Goal: Task Accomplishment & Management: Manage account settings

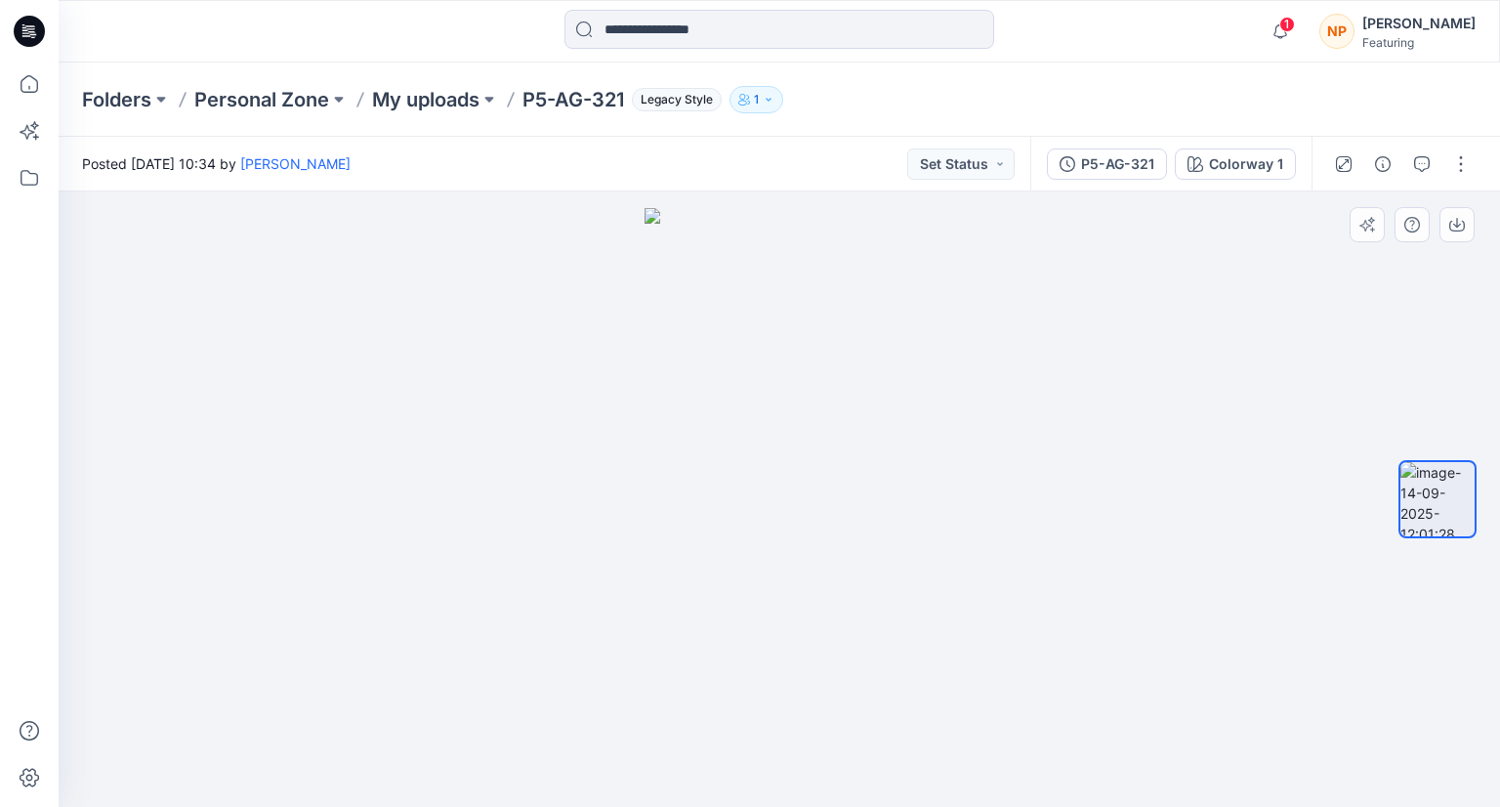
click at [856, 635] on img at bounding box center [780, 507] width 270 height 598
click at [805, 493] on img at bounding box center [780, 507] width 270 height 598
click at [1442, 517] on img at bounding box center [1437, 499] width 74 height 74
click at [1438, 556] on div at bounding box center [1438, 500] width 78 height 376
click at [635, 391] on div at bounding box center [780, 498] width 1442 height 615
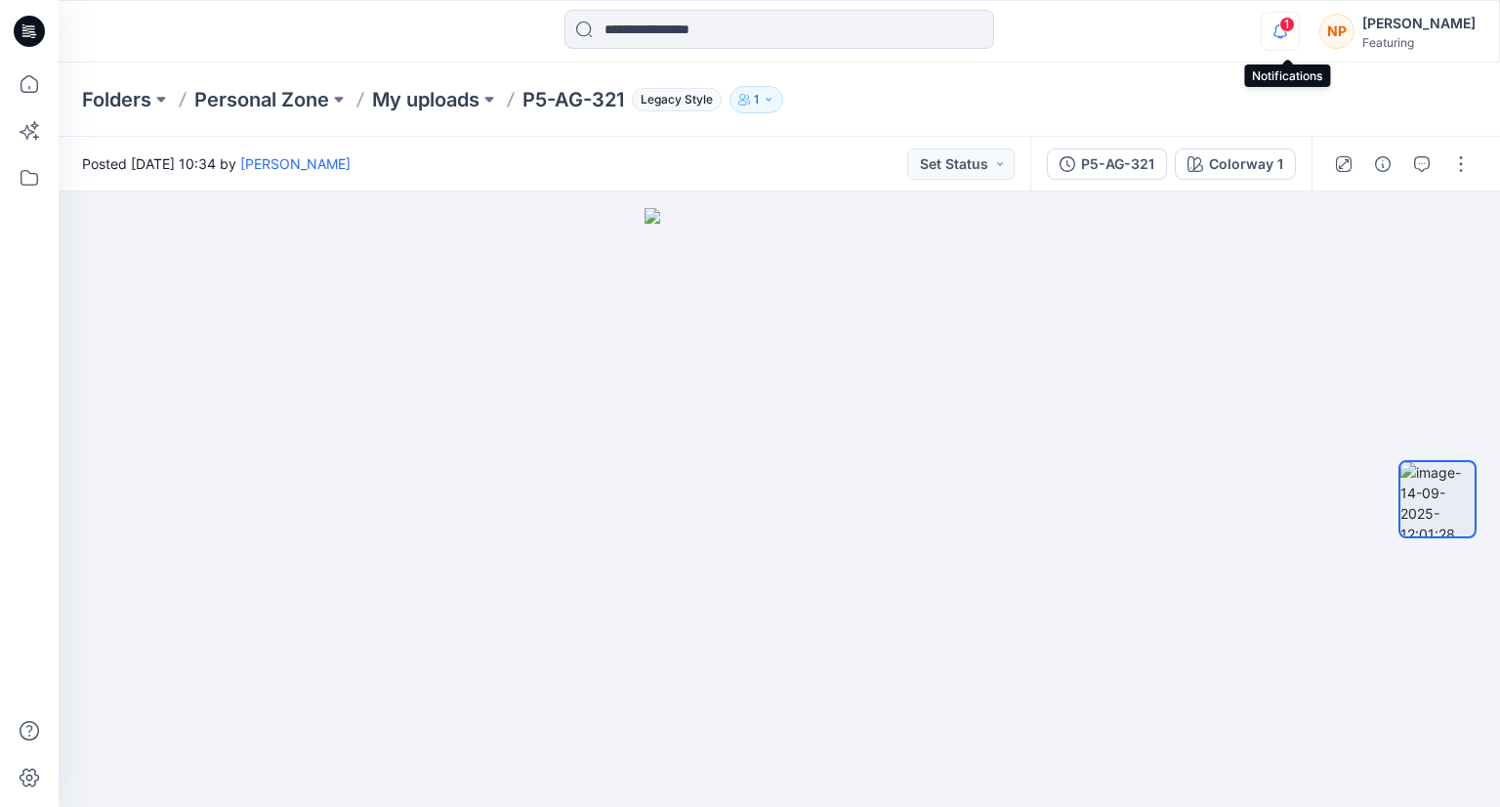
click at [1283, 16] on icon "button" at bounding box center [1280, 31] width 37 height 39
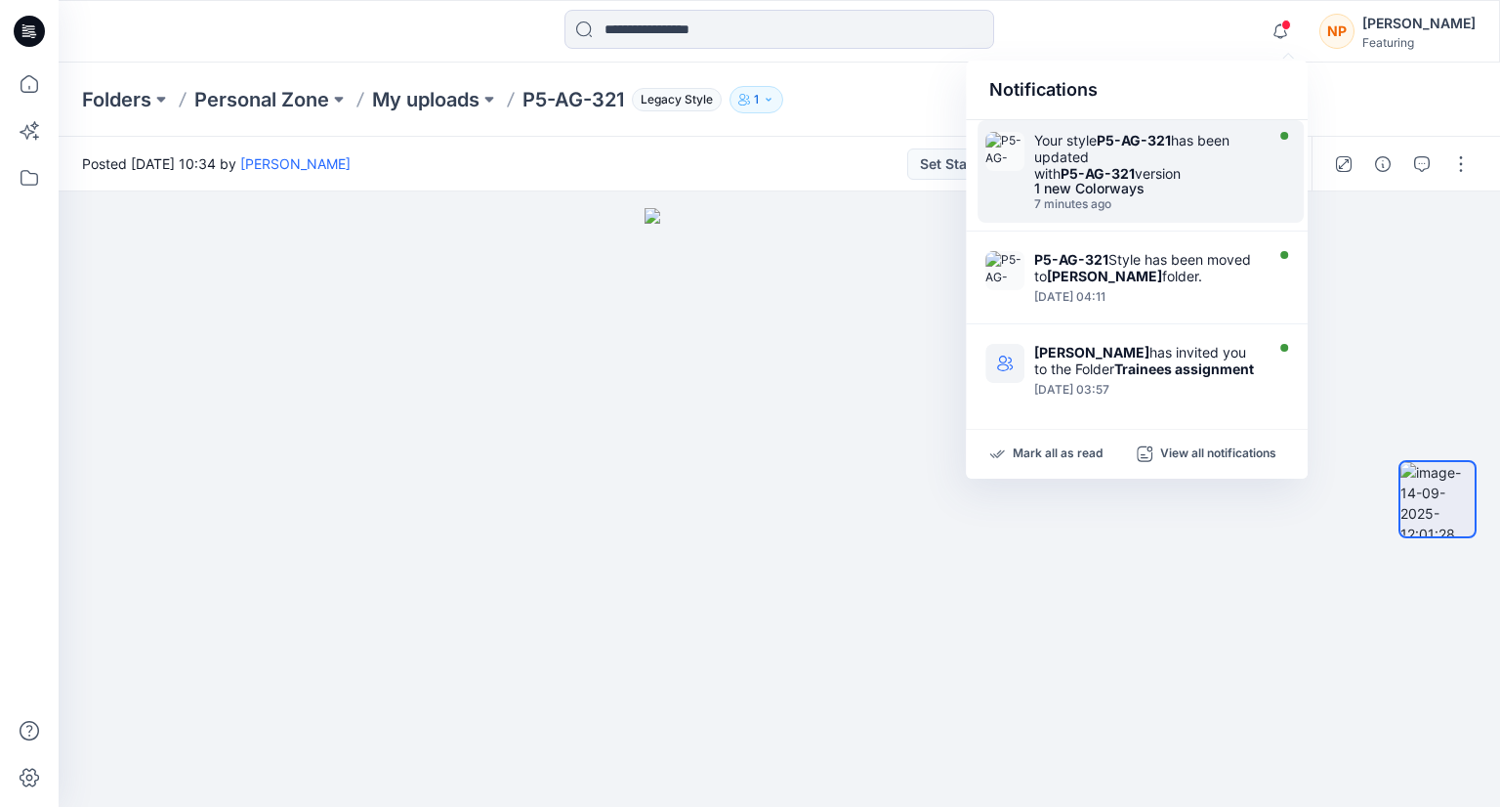
click at [1214, 144] on div "Your style P5-AG-321 has been updated with P5-AG-321 version" at bounding box center [1146, 157] width 225 height 50
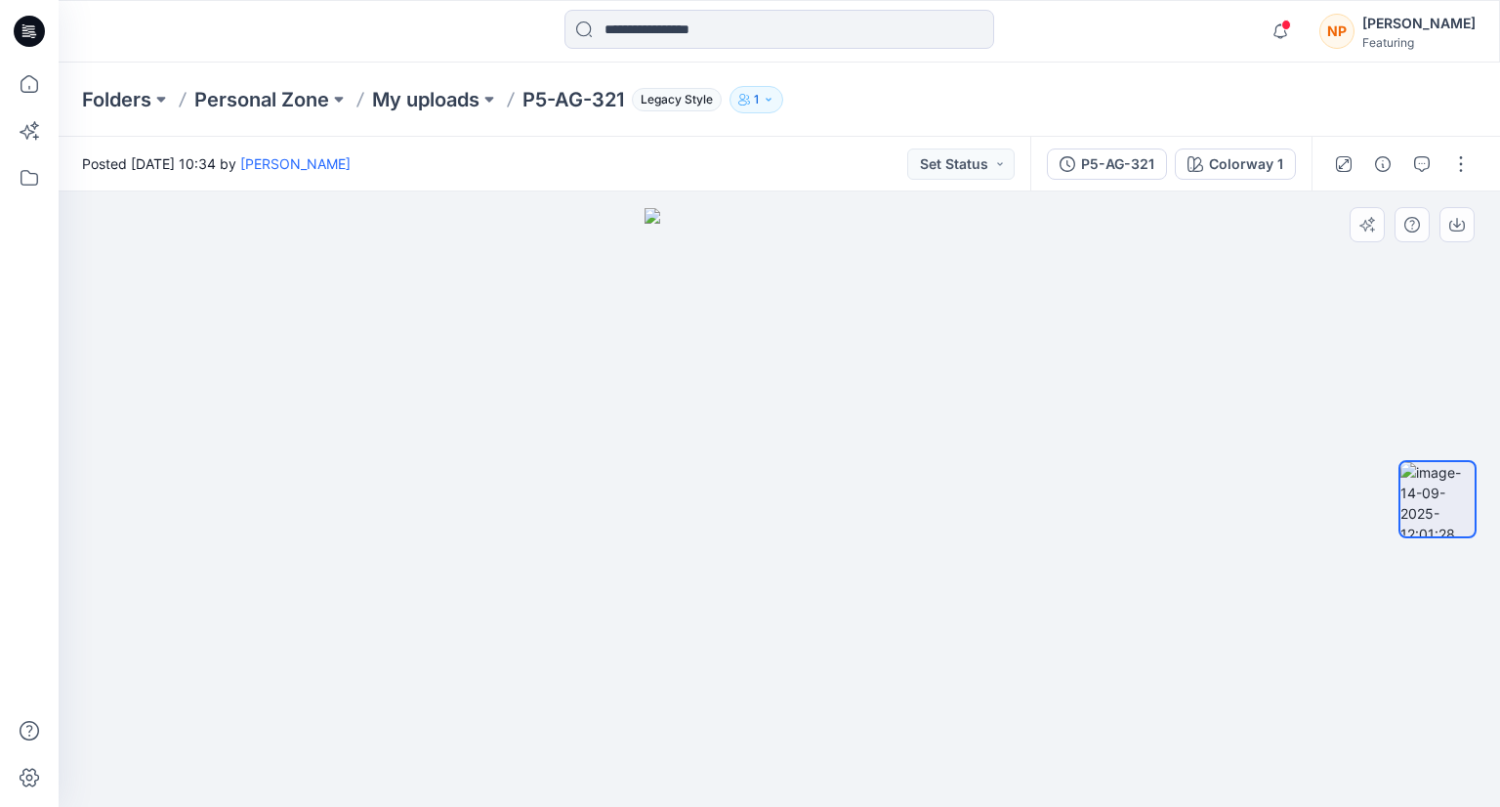
click at [807, 495] on img at bounding box center [780, 507] width 270 height 598
click at [787, 352] on img at bounding box center [780, 507] width 270 height 598
click at [762, 369] on img at bounding box center [780, 507] width 270 height 598
click at [516, 328] on div at bounding box center [780, 498] width 1442 height 615
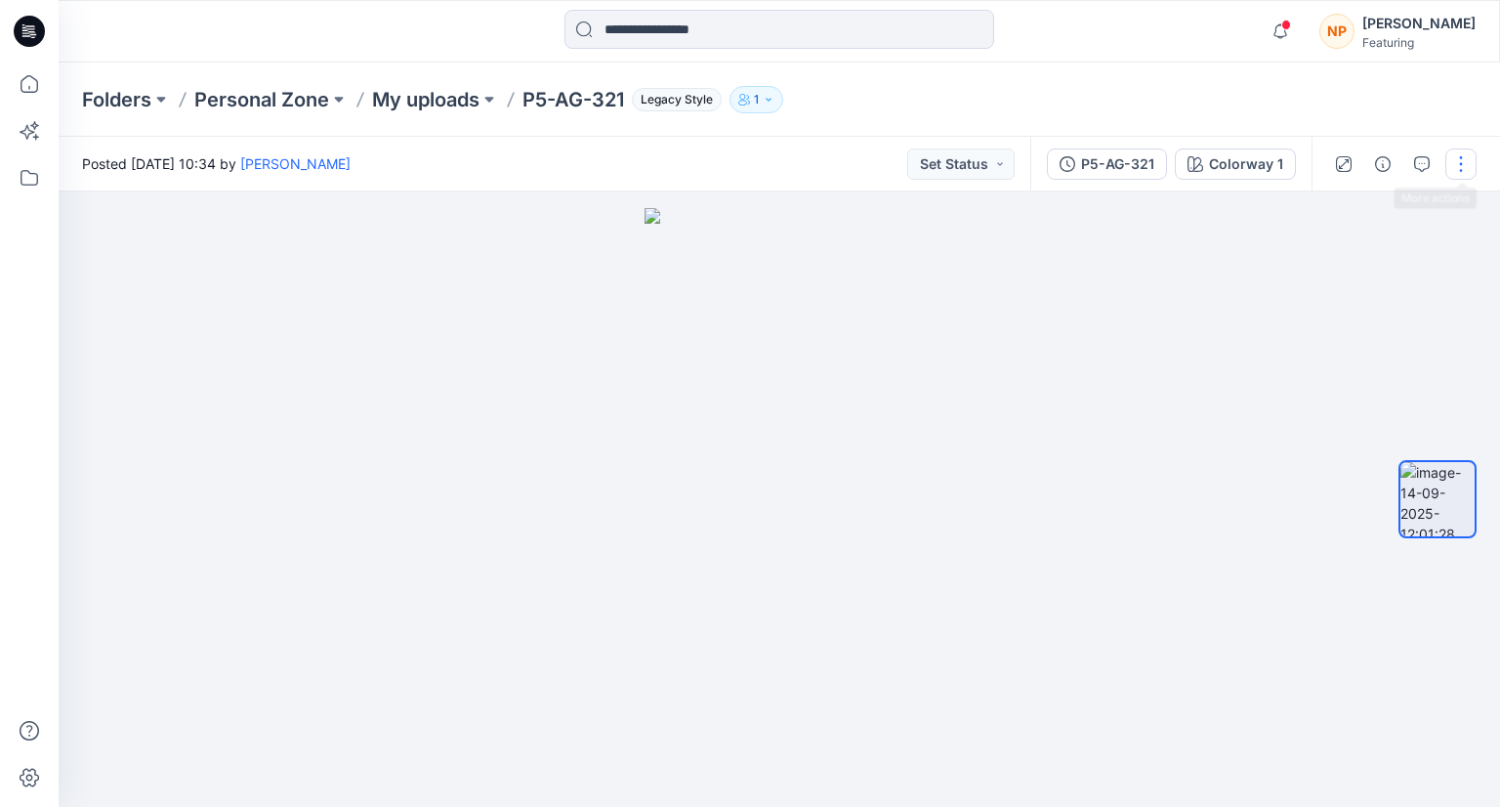
click at [1462, 155] on button "button" at bounding box center [1460, 163] width 31 height 31
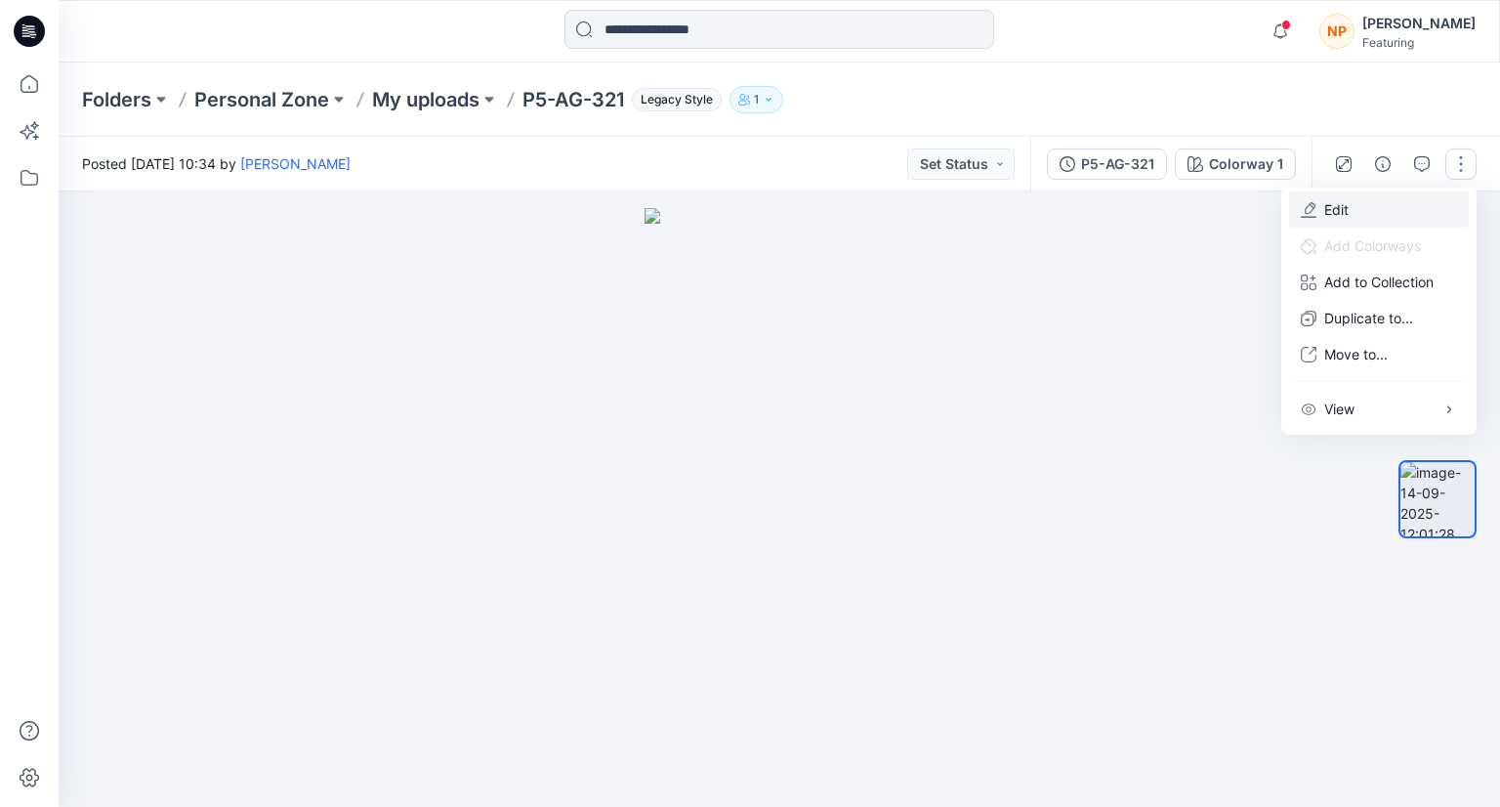
click at [1327, 212] on p "Edit" at bounding box center [1336, 209] width 24 height 21
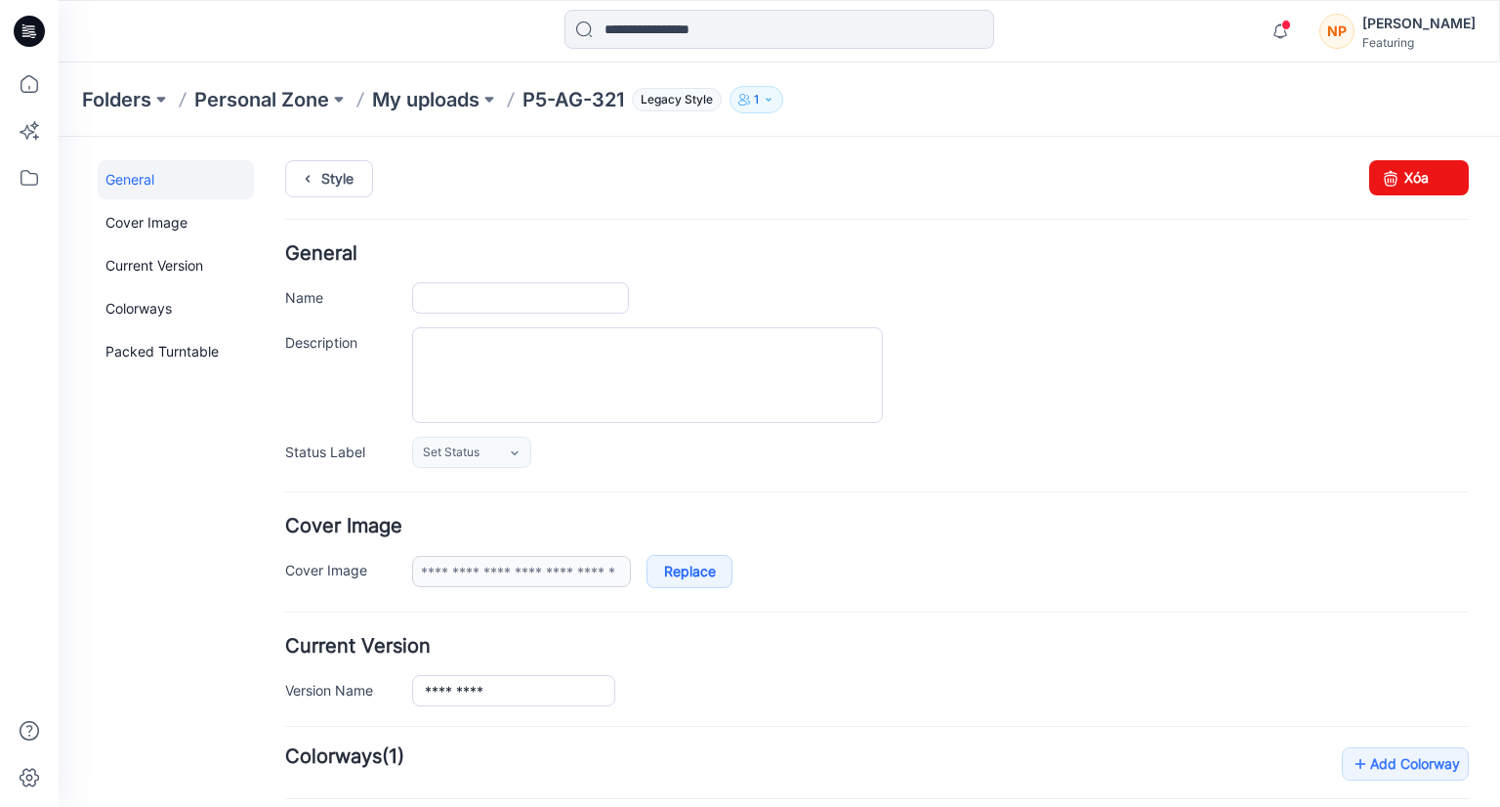
type input "*********"
type input "**********"
click at [1428, 170] on link "Xóa" at bounding box center [1419, 177] width 100 height 35
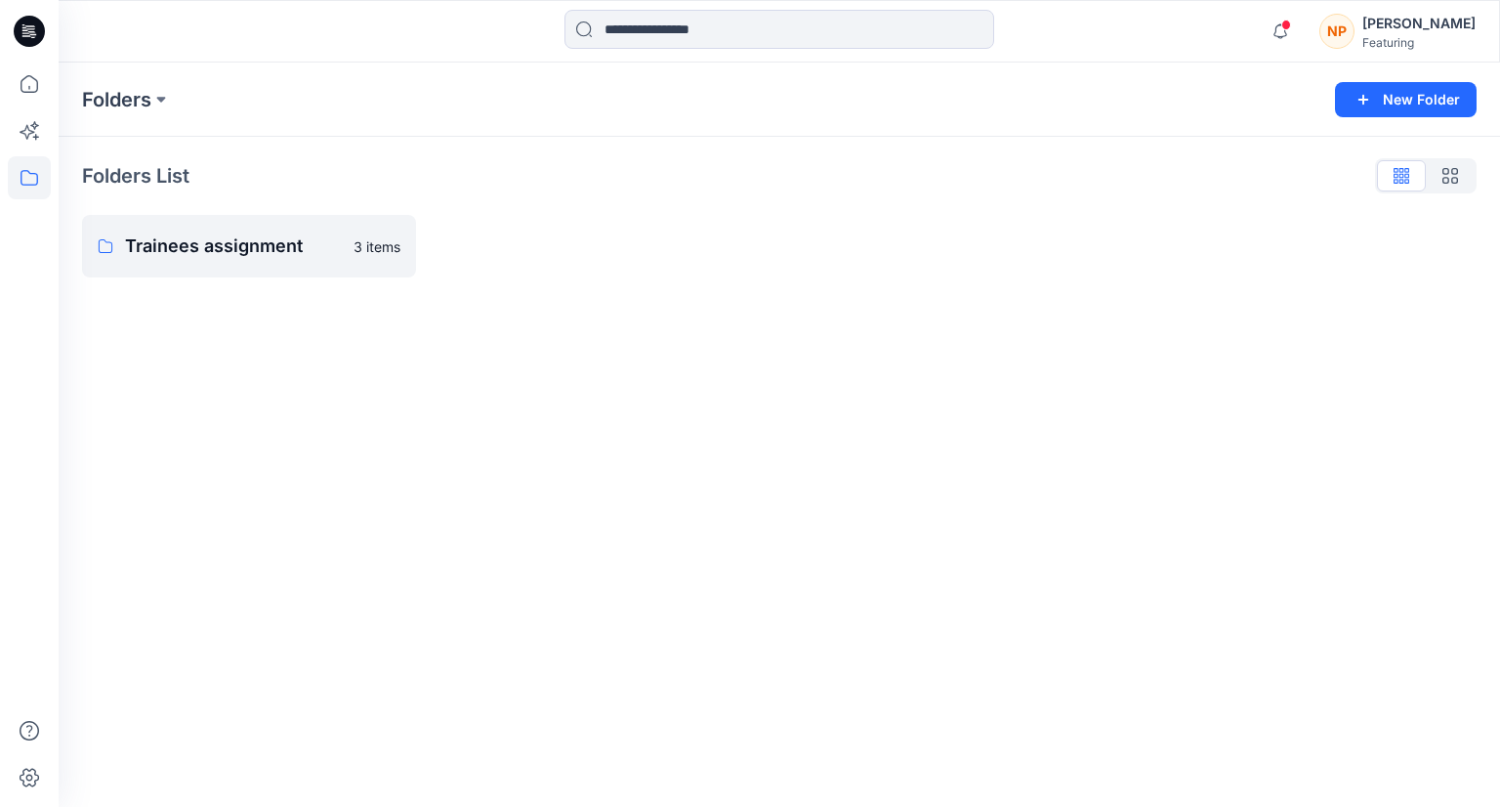
click at [585, 243] on div at bounding box center [603, 246] width 334 height 63
click at [271, 253] on p "Trainees assignment" at bounding box center [233, 245] width 217 height 27
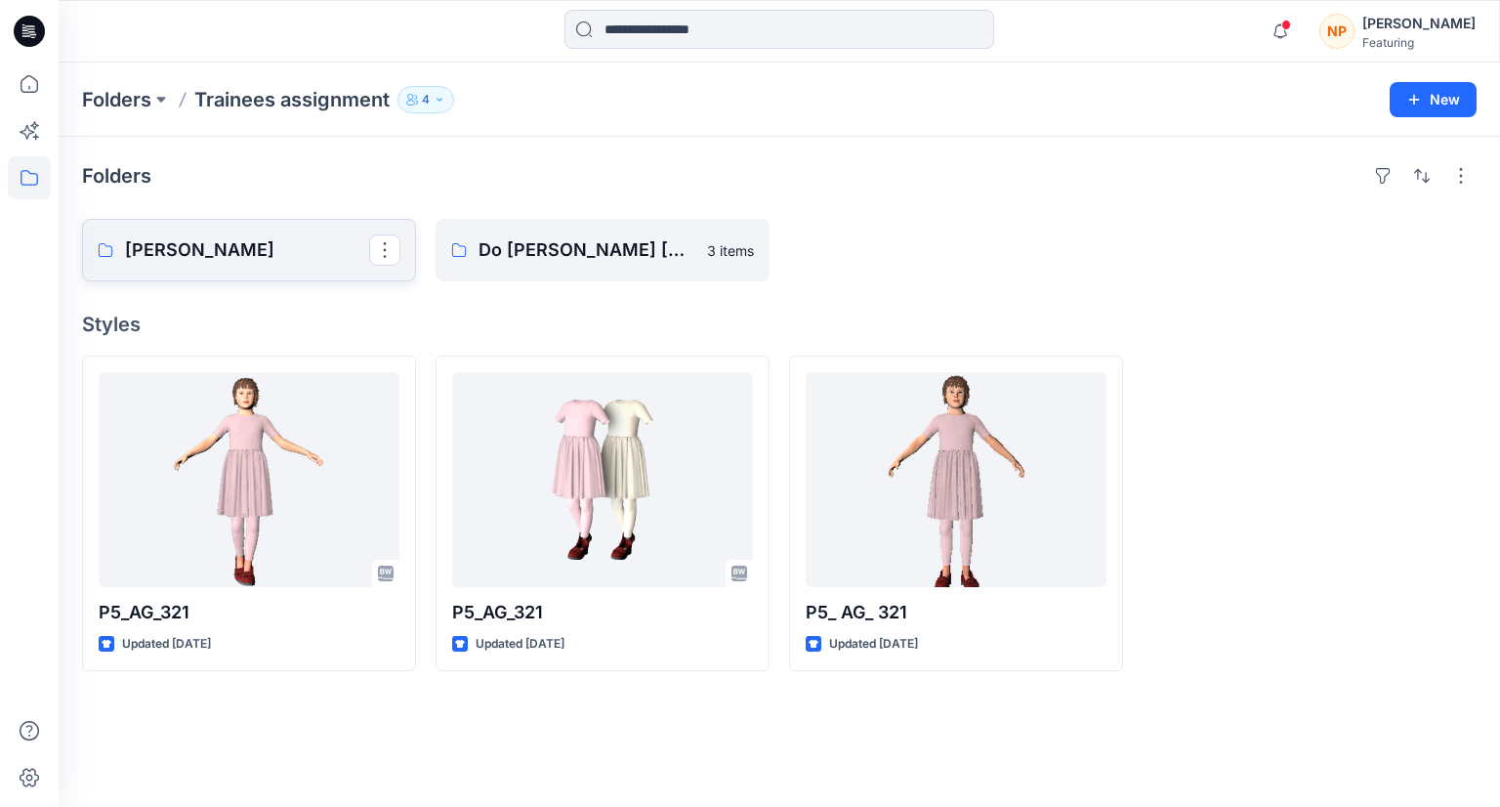
click at [310, 261] on p "[PERSON_NAME]" at bounding box center [247, 249] width 244 height 27
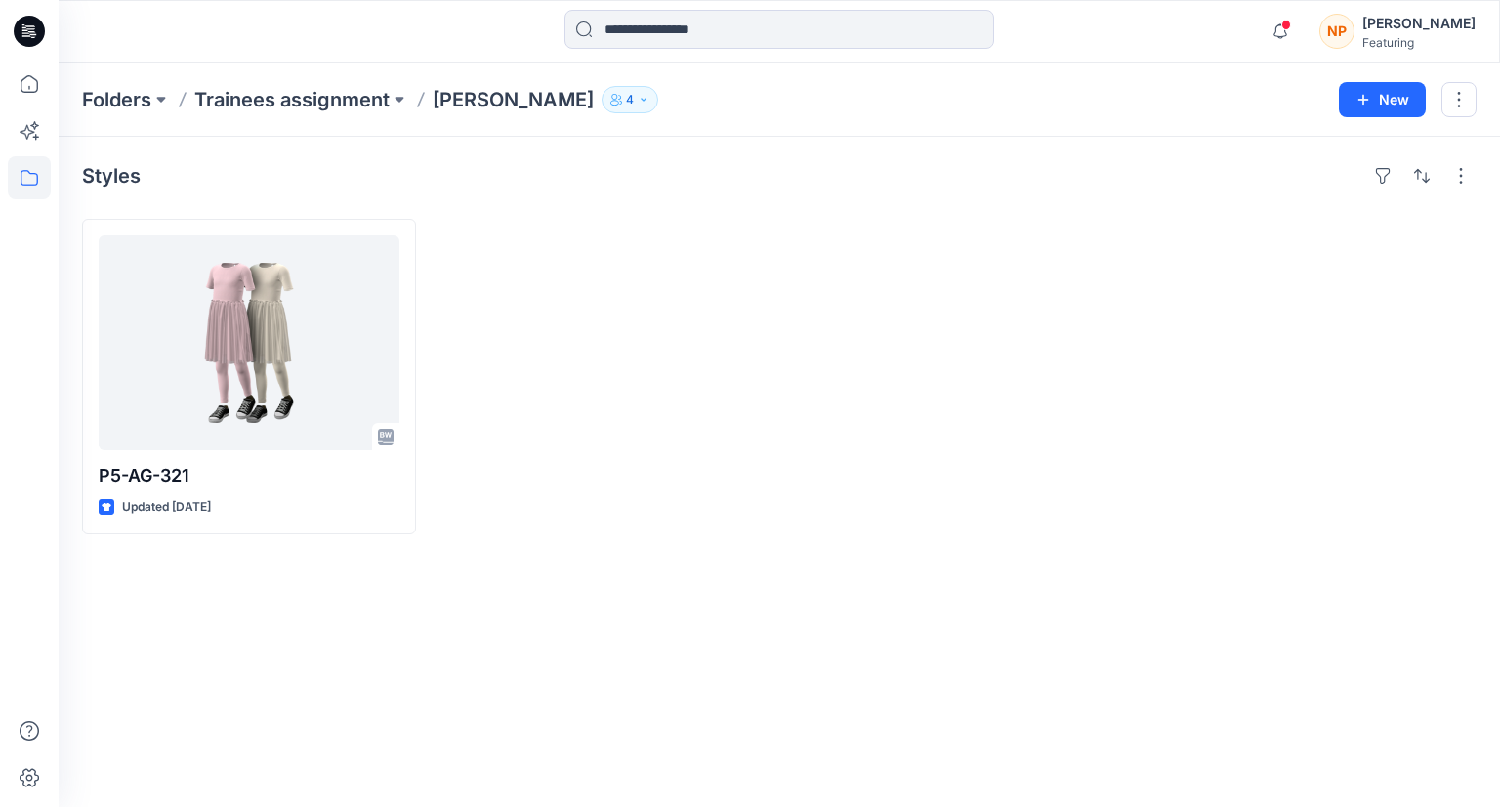
click at [628, 459] on div at bounding box center [603, 376] width 334 height 315
click at [1220, 2] on div "1 Notifications Your style P5-AG-321 has been updated with P5-AG-321 version 1 …" at bounding box center [780, 31] width 1442 height 63
click at [1288, 21] on span "1" at bounding box center [1287, 25] width 16 height 16
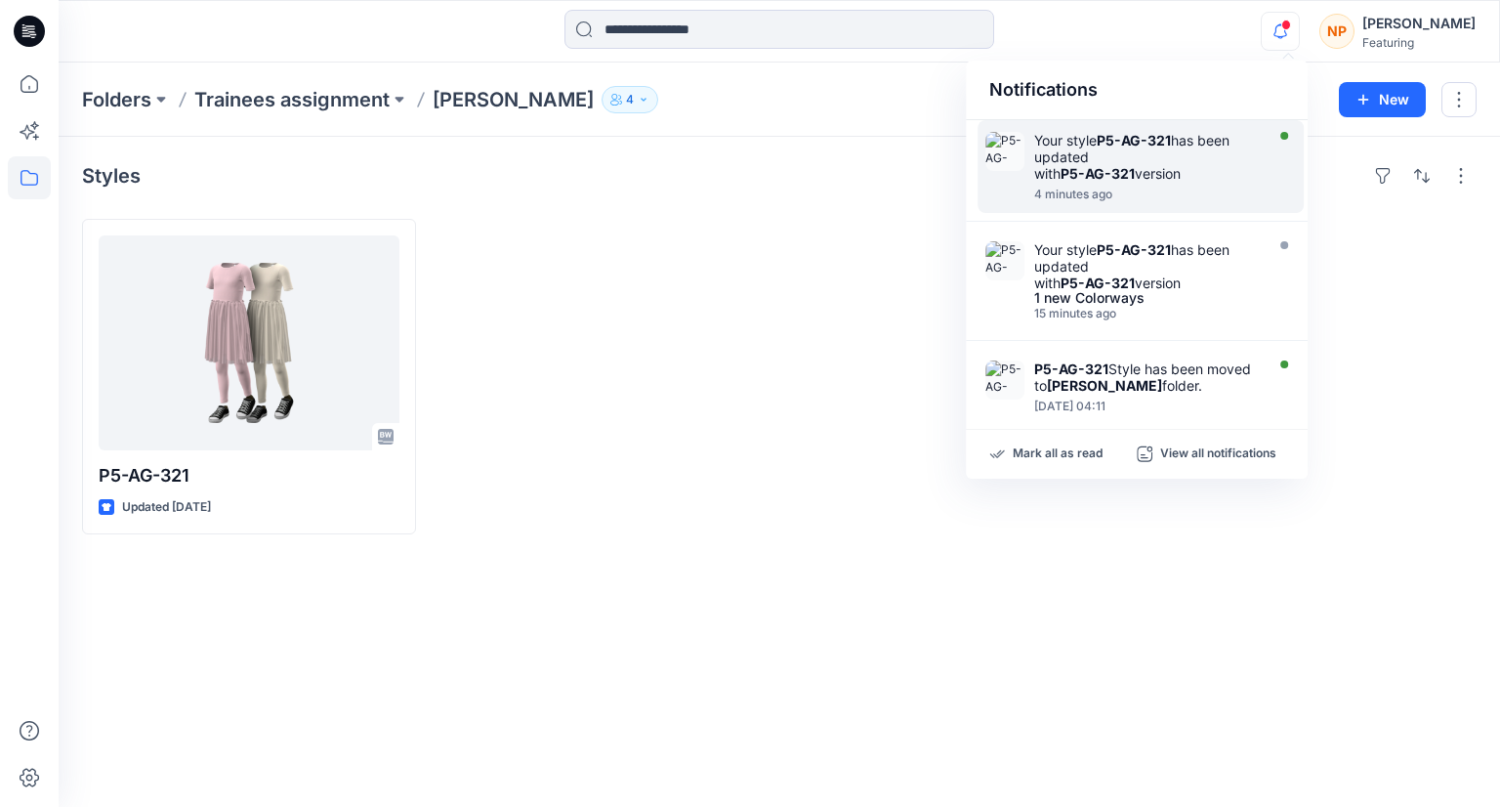
click at [1154, 157] on div "Your style P5-AG-321 has been updated with P5-AG-321 version" at bounding box center [1146, 157] width 225 height 50
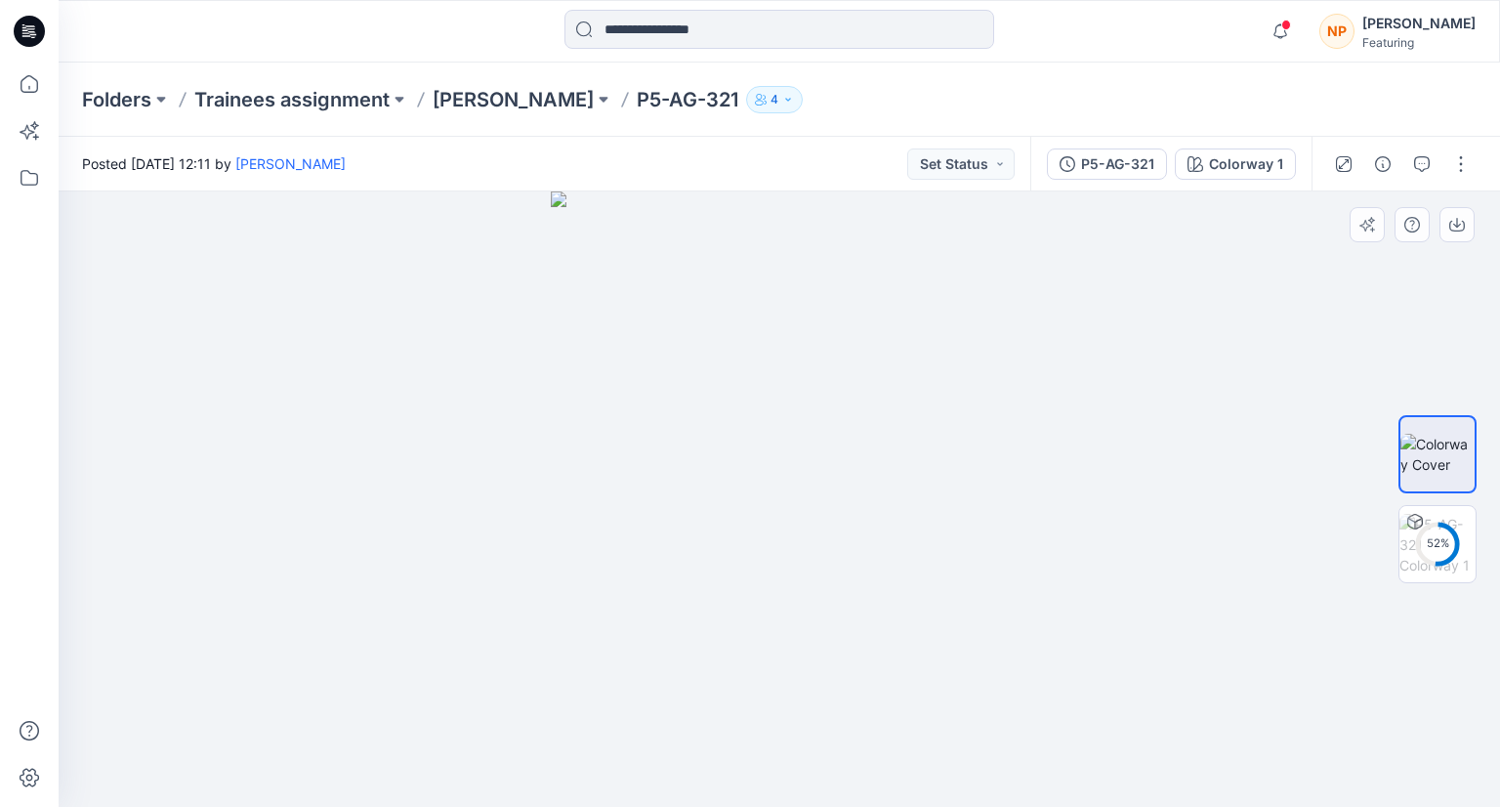
drag, startPoint x: 737, startPoint y: 375, endPoint x: 763, endPoint y: 594, distance: 220.2
click at [766, 737] on img at bounding box center [779, 498] width 457 height 615
click at [1434, 547] on img at bounding box center [1438, 545] width 76 height 62
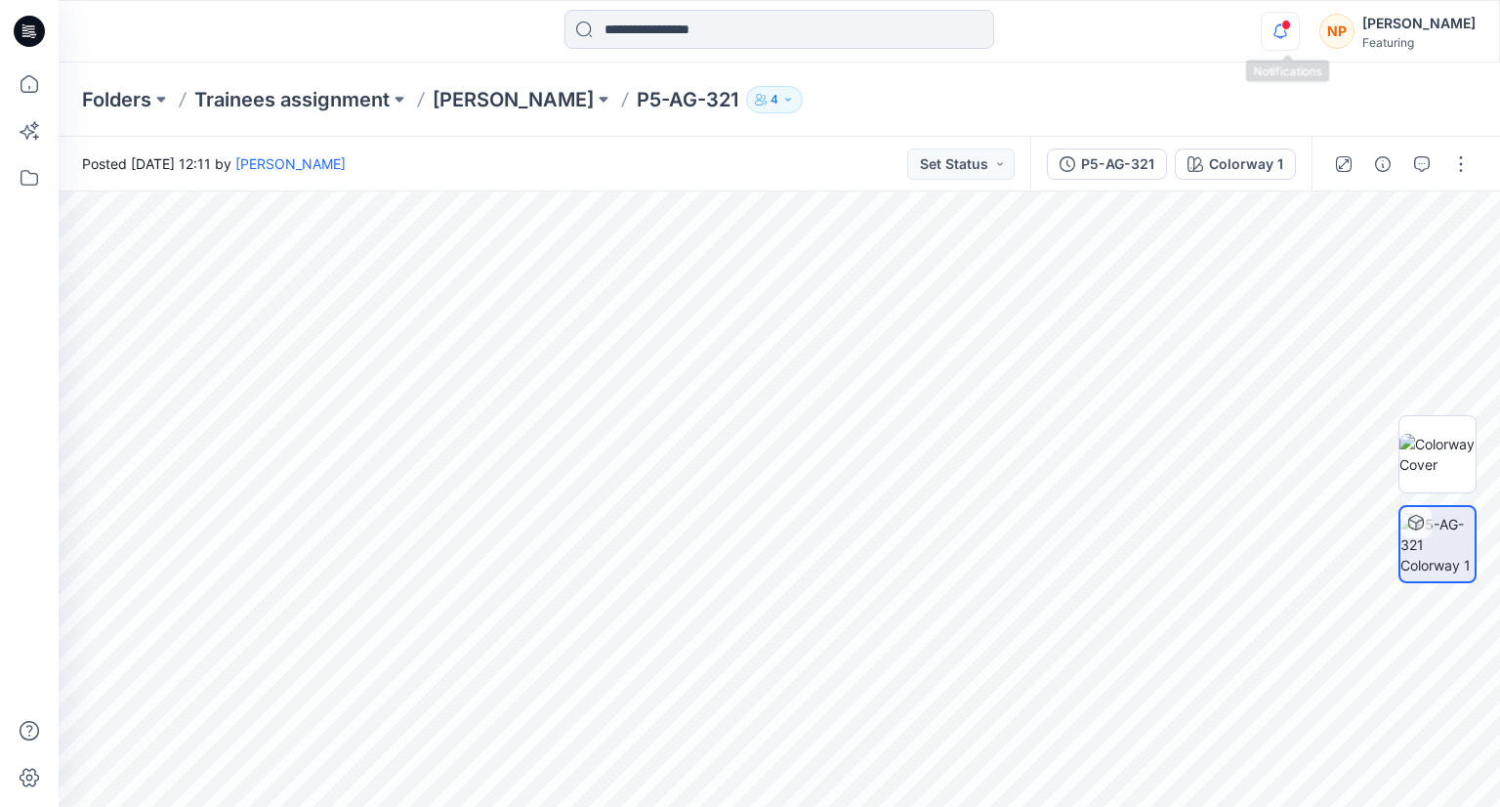
click at [1294, 38] on icon "button" at bounding box center [1280, 31] width 37 height 39
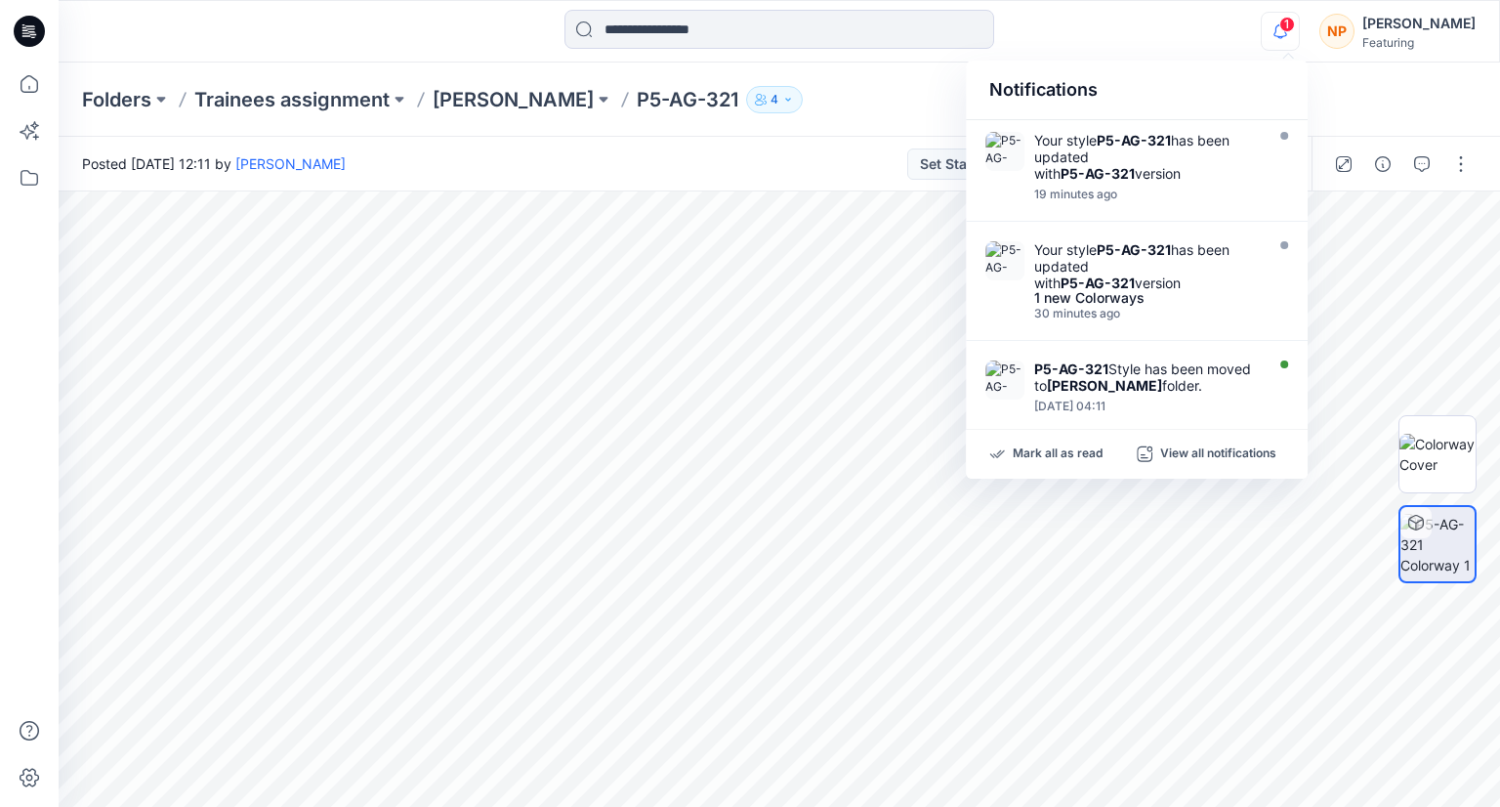
click at [1295, 43] on icon "button" at bounding box center [1280, 31] width 37 height 39
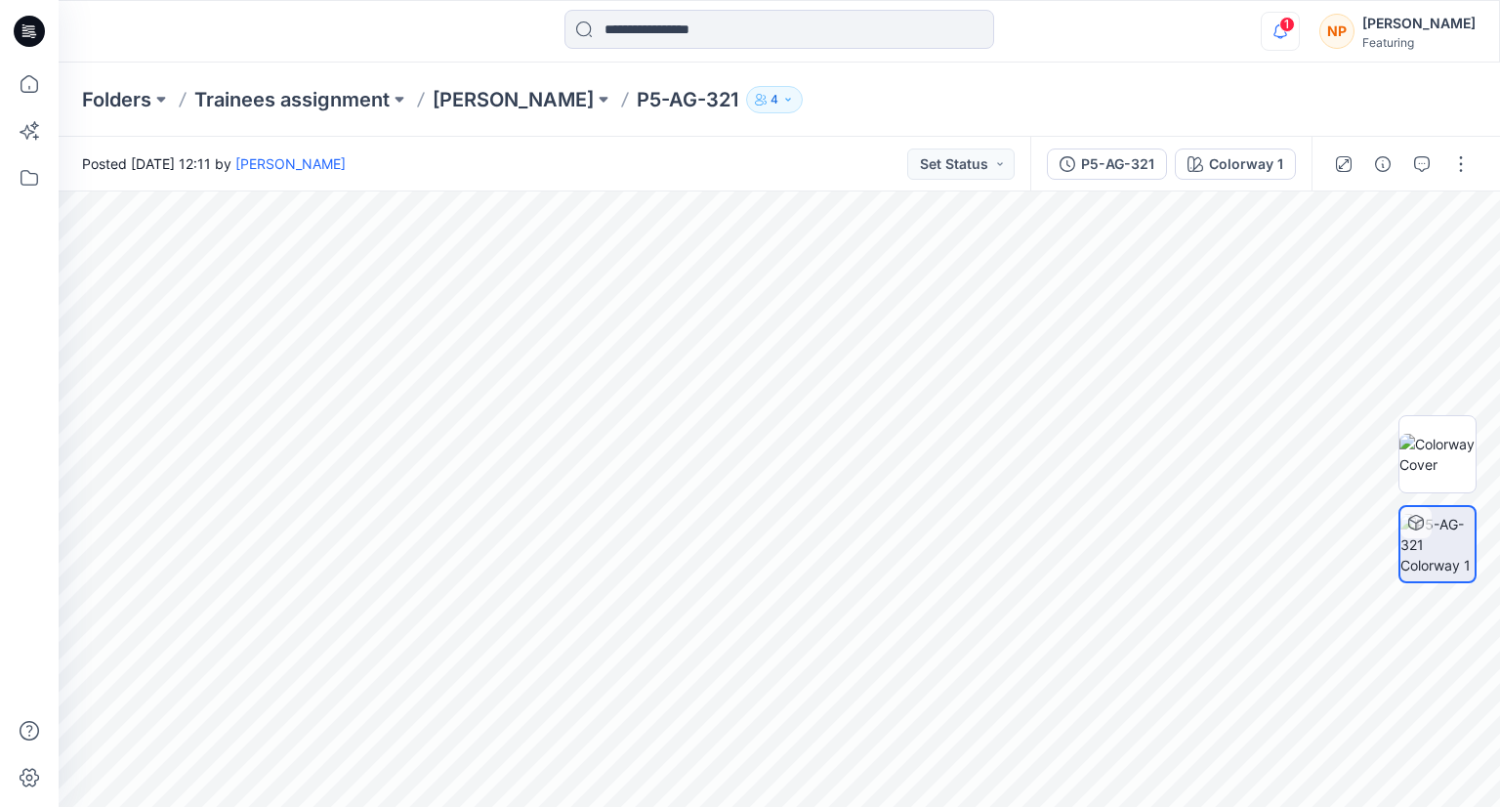
click at [1295, 43] on icon "button" at bounding box center [1280, 31] width 37 height 39
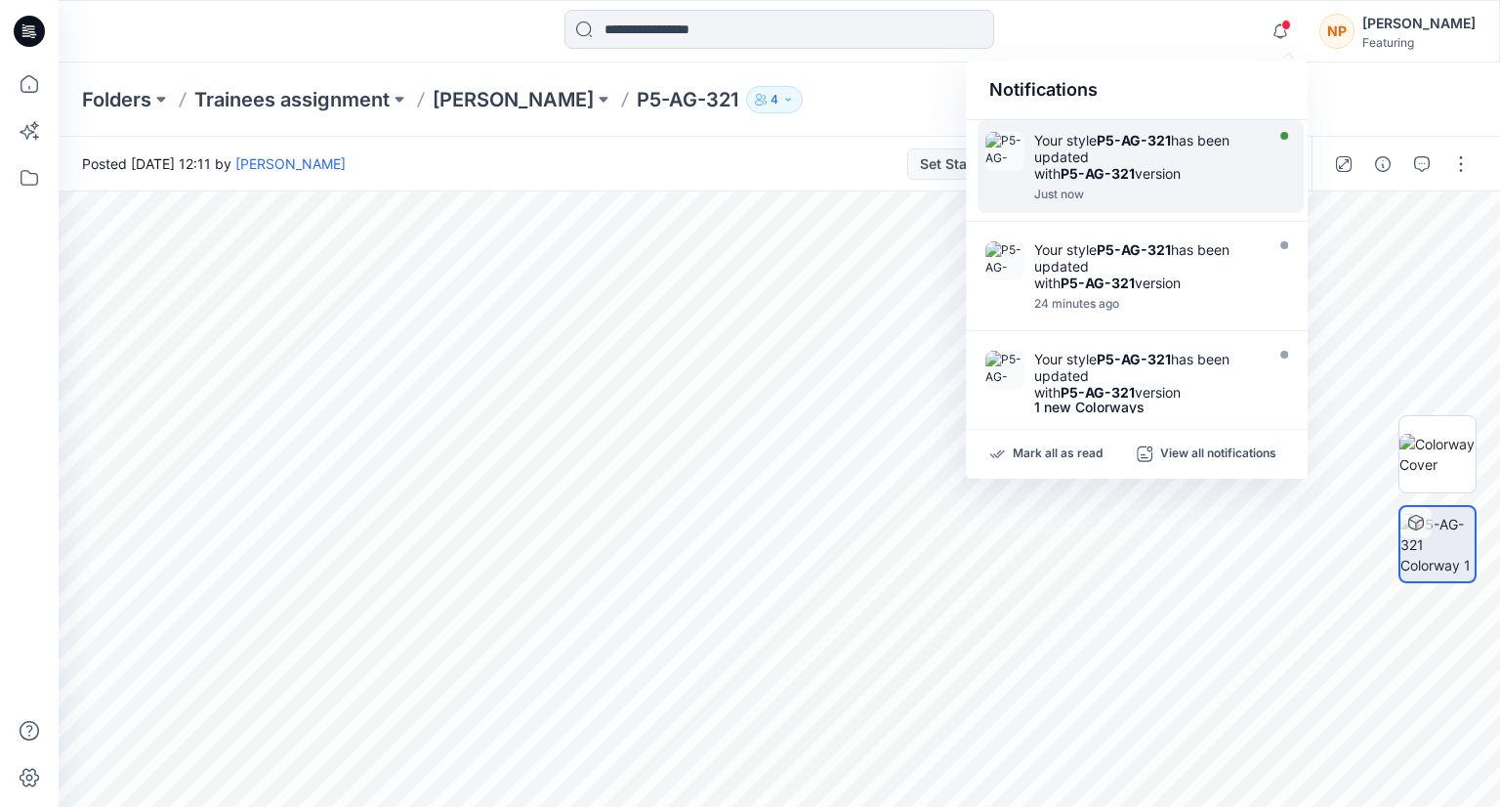
click at [1211, 164] on div "Your style P5-AG-321 has been updated with P5-AG-321 version" at bounding box center [1146, 157] width 225 height 50
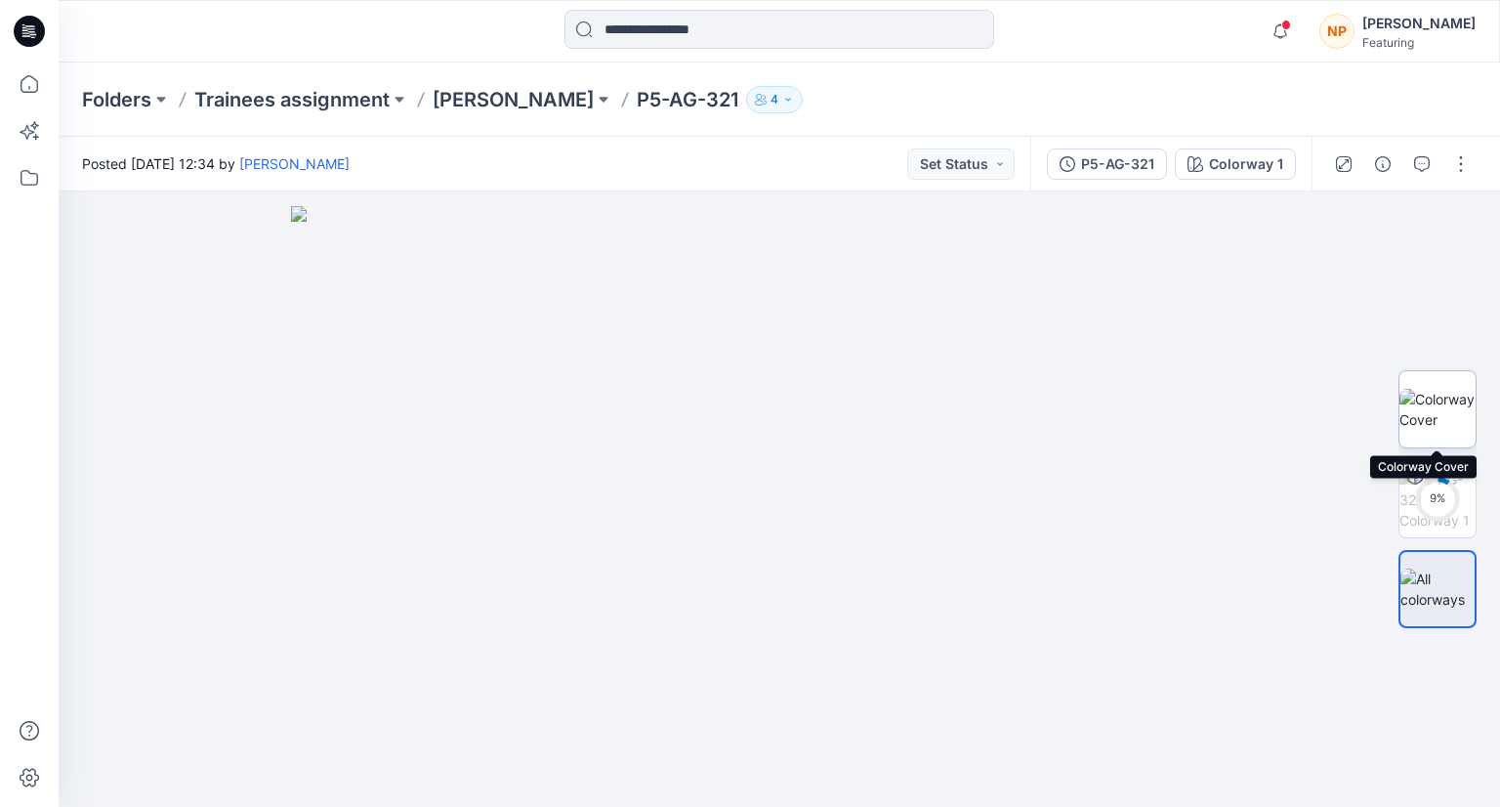
click at [1421, 396] on img at bounding box center [1438, 409] width 76 height 41
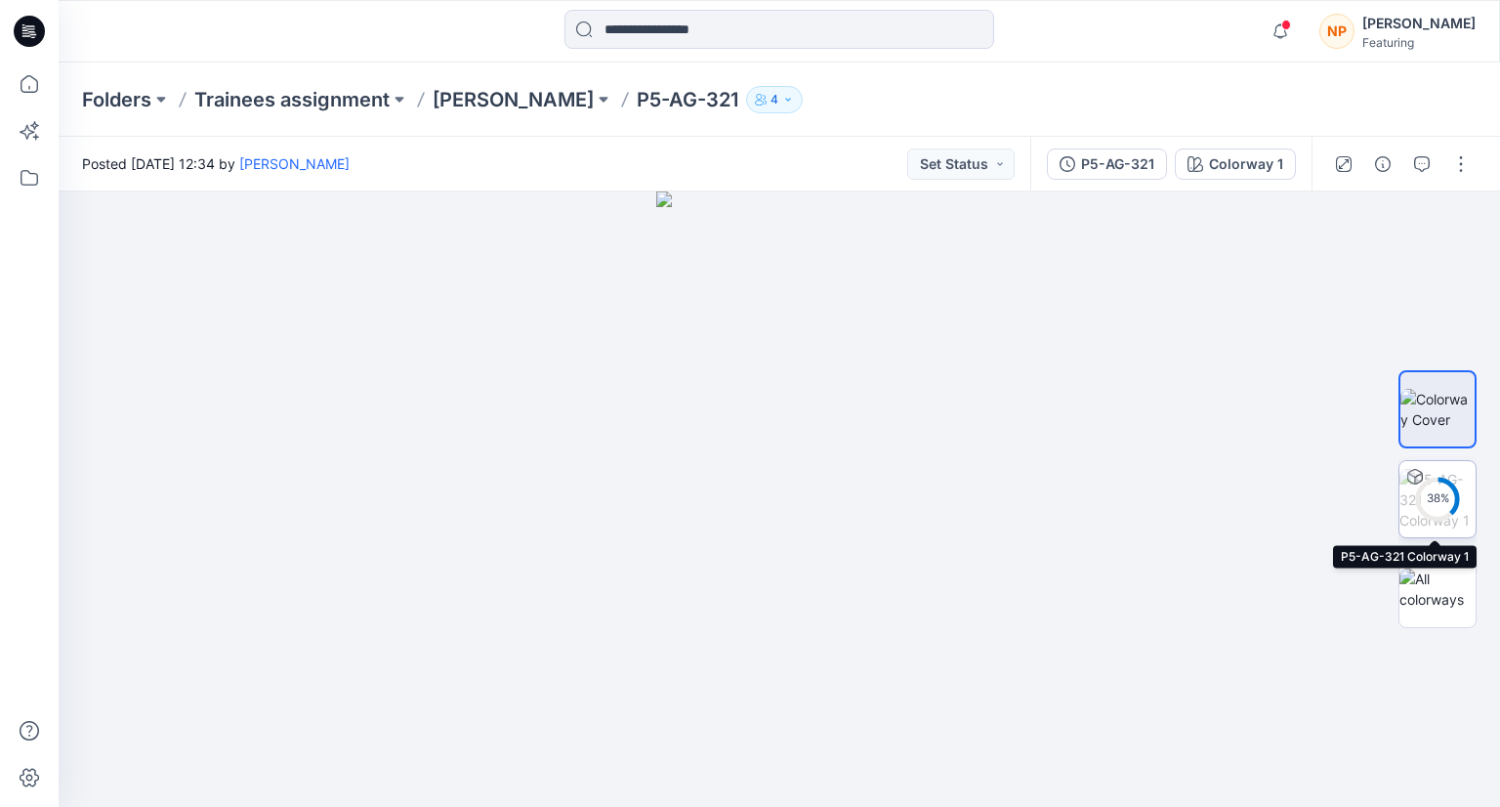
click at [1450, 481] on icon at bounding box center [1437, 499] width 47 height 47
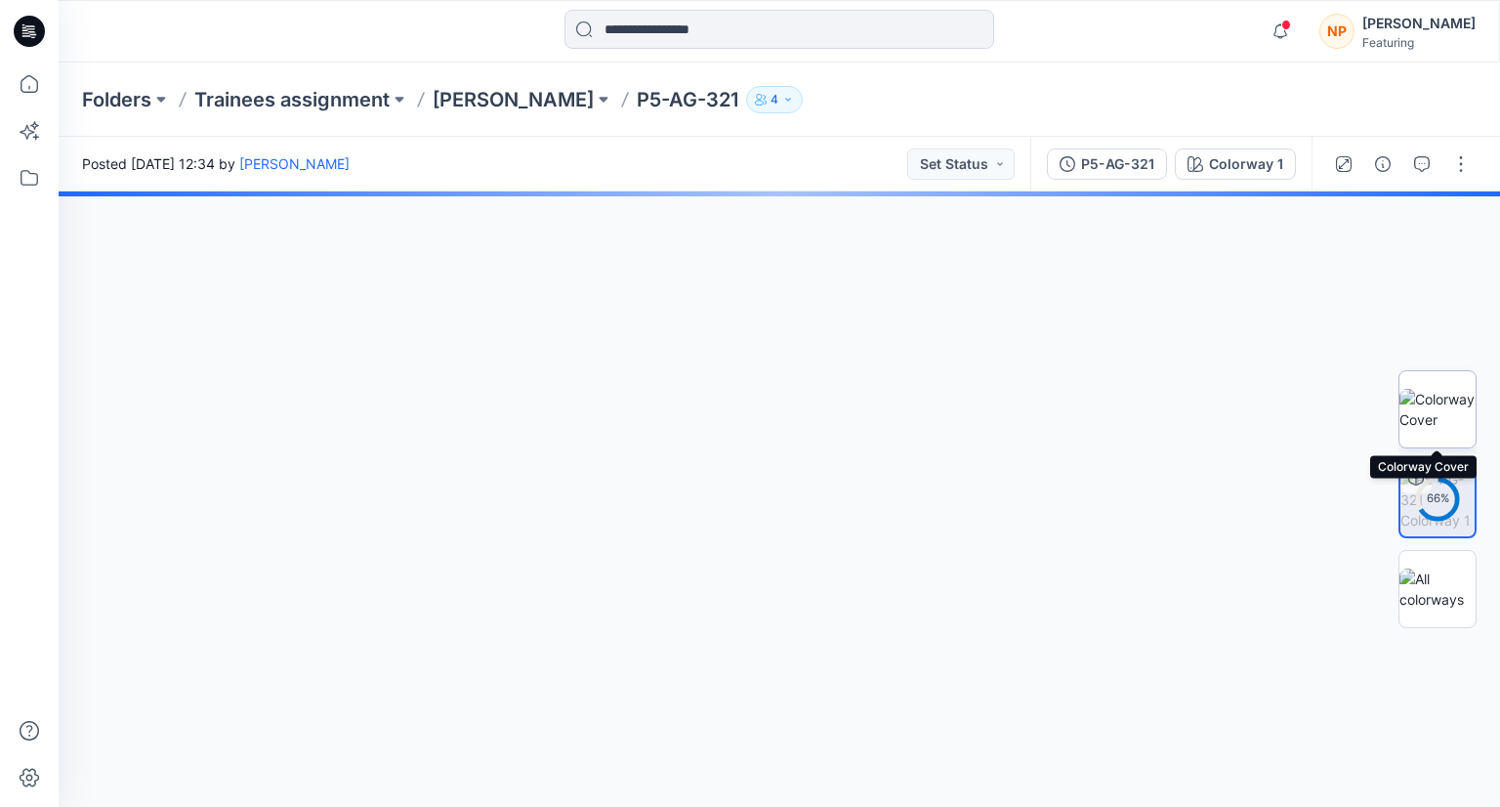
click at [1460, 427] on img at bounding box center [1438, 409] width 76 height 41
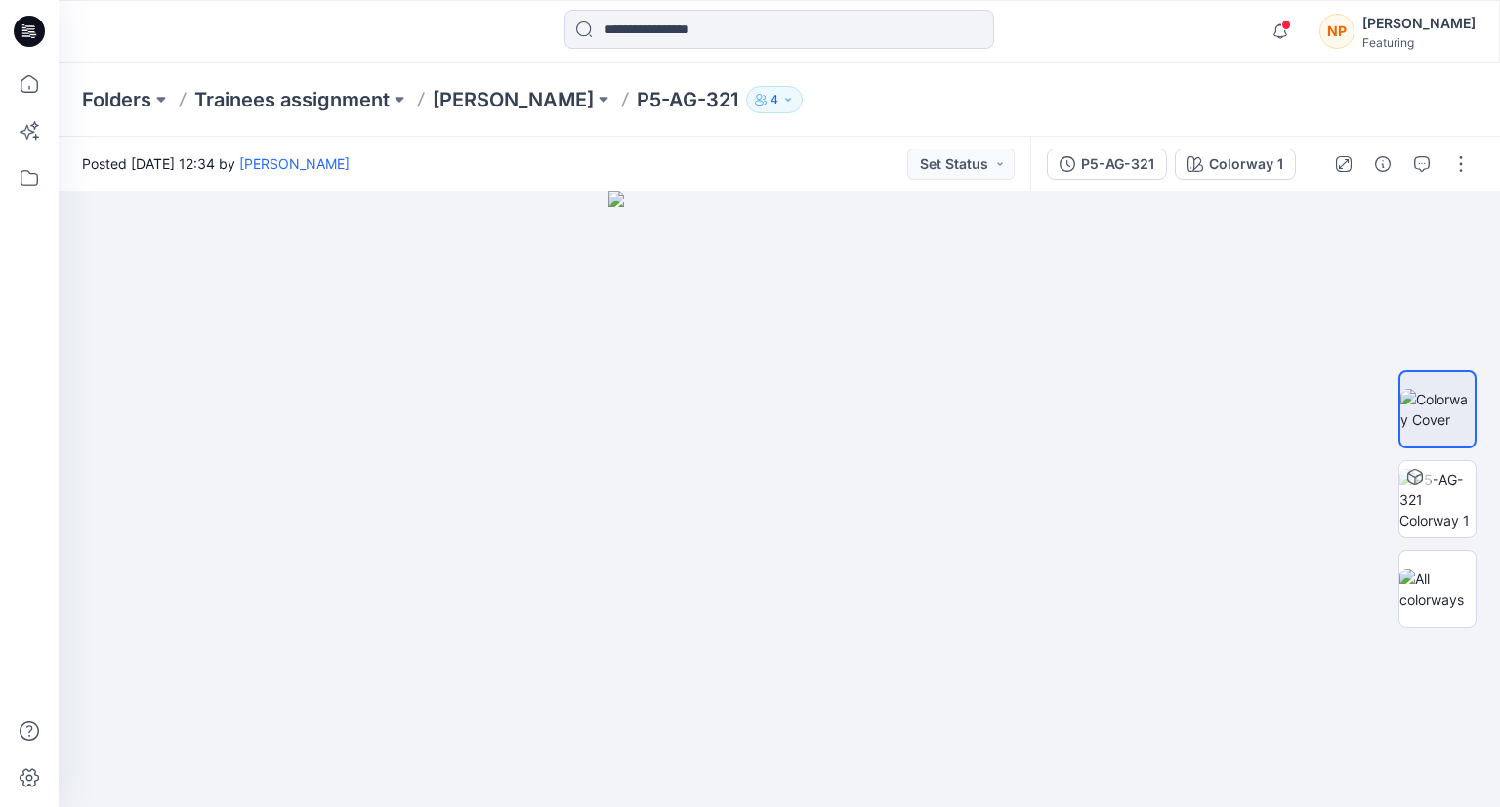
drag, startPoint x: 918, startPoint y: 274, endPoint x: 884, endPoint y: 325, distance: 61.2
click at [833, 513] on img at bounding box center [779, 498] width 342 height 615
click at [983, 363] on img at bounding box center [780, 496] width 440 height 621
click at [1434, 504] on img at bounding box center [1438, 500] width 76 height 62
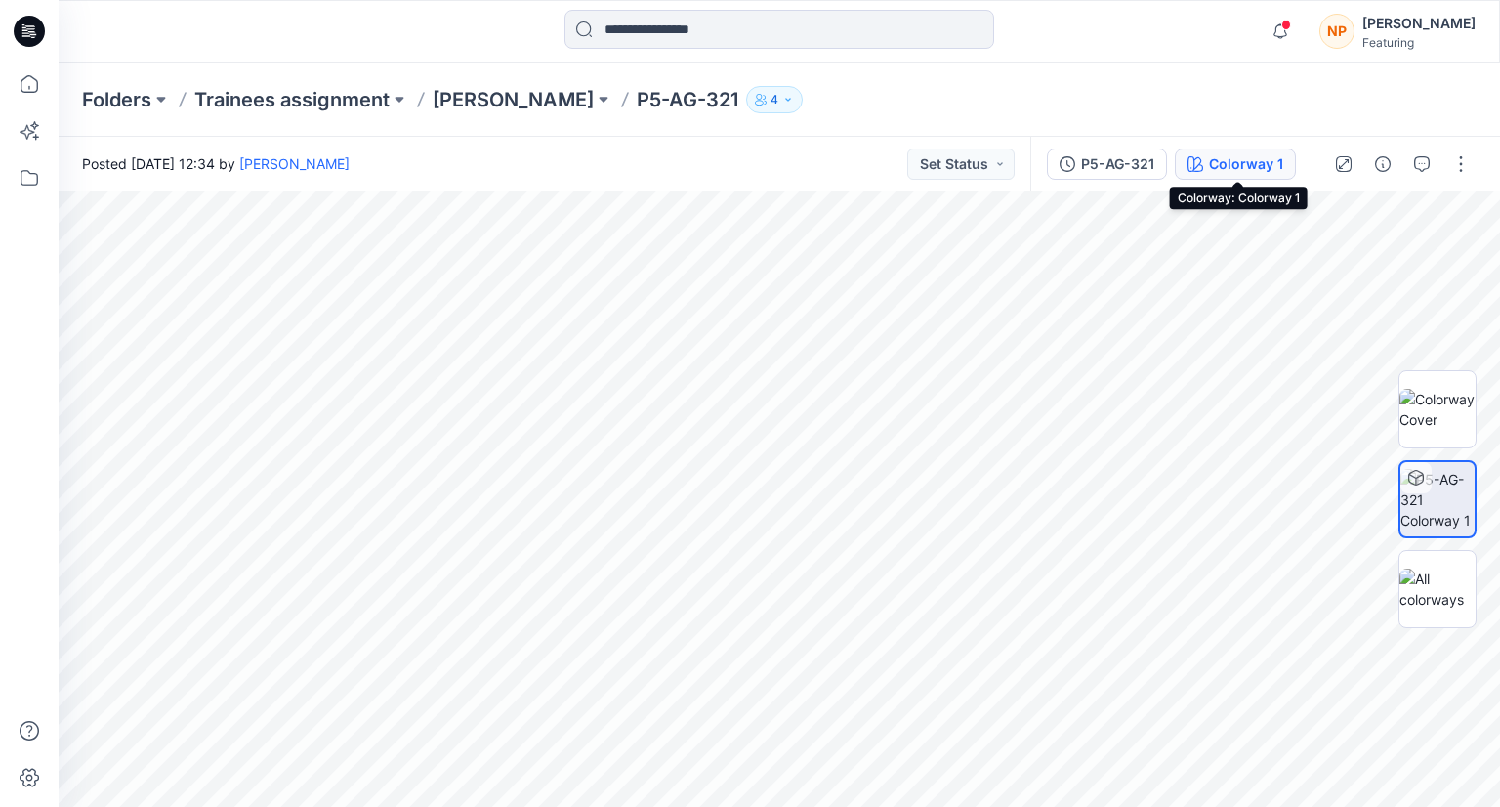
click at [1271, 178] on button "Colorway 1" at bounding box center [1235, 163] width 121 height 31
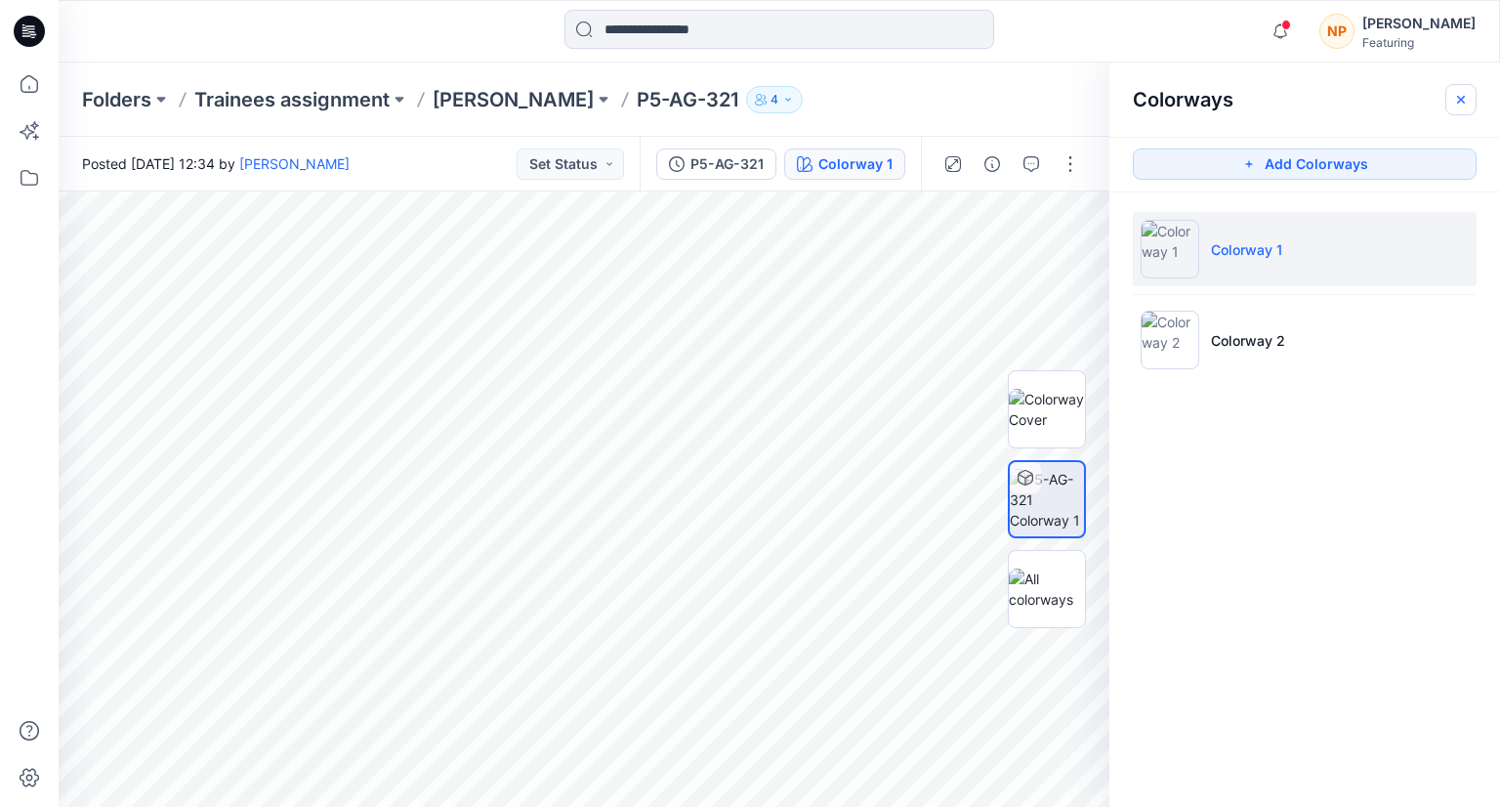
click at [1466, 102] on icon "button" at bounding box center [1461, 100] width 16 height 16
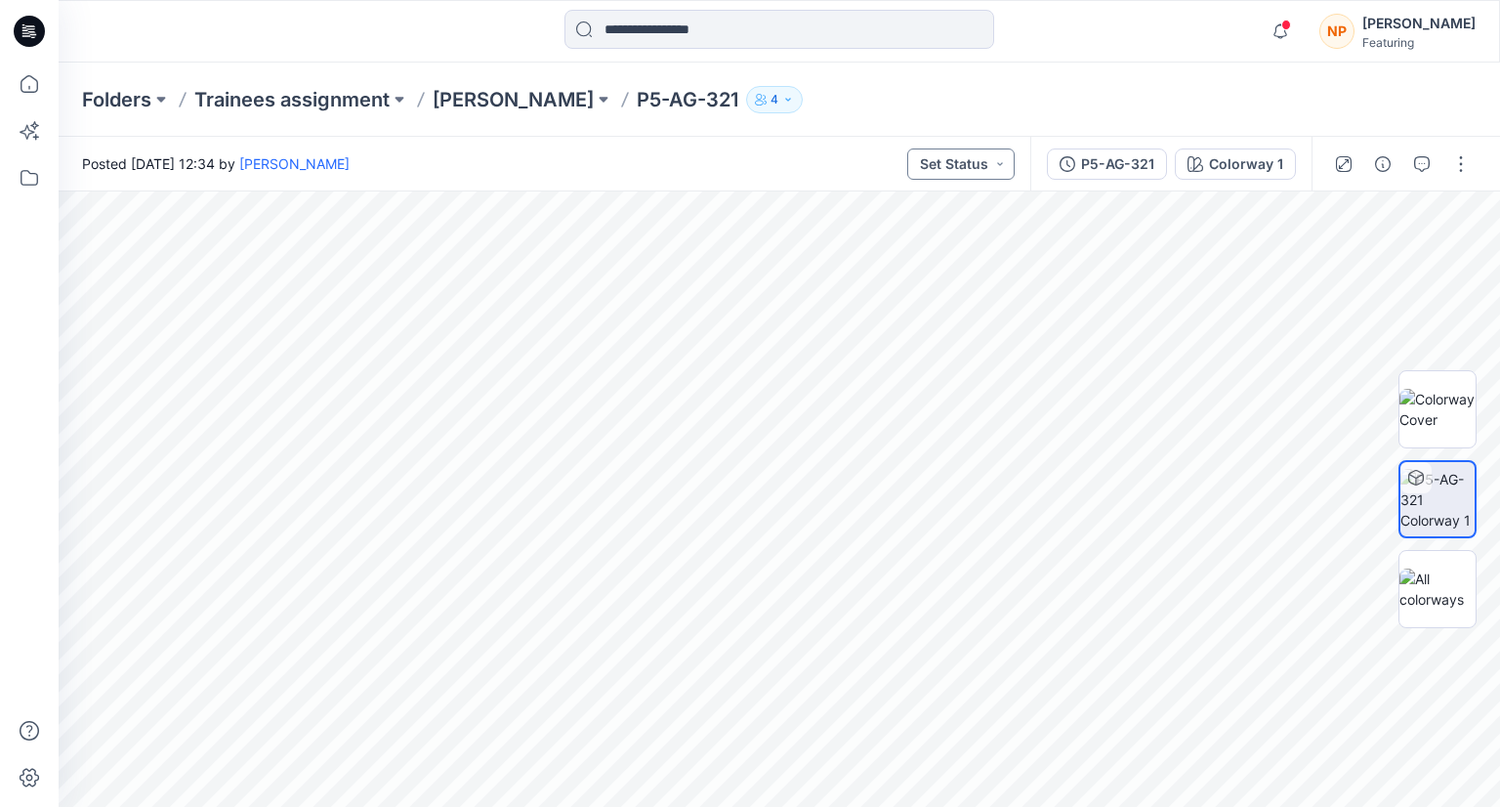
click at [969, 174] on button "Set Status" at bounding box center [960, 163] width 107 height 31
click at [1461, 172] on button "button" at bounding box center [1460, 163] width 31 height 31
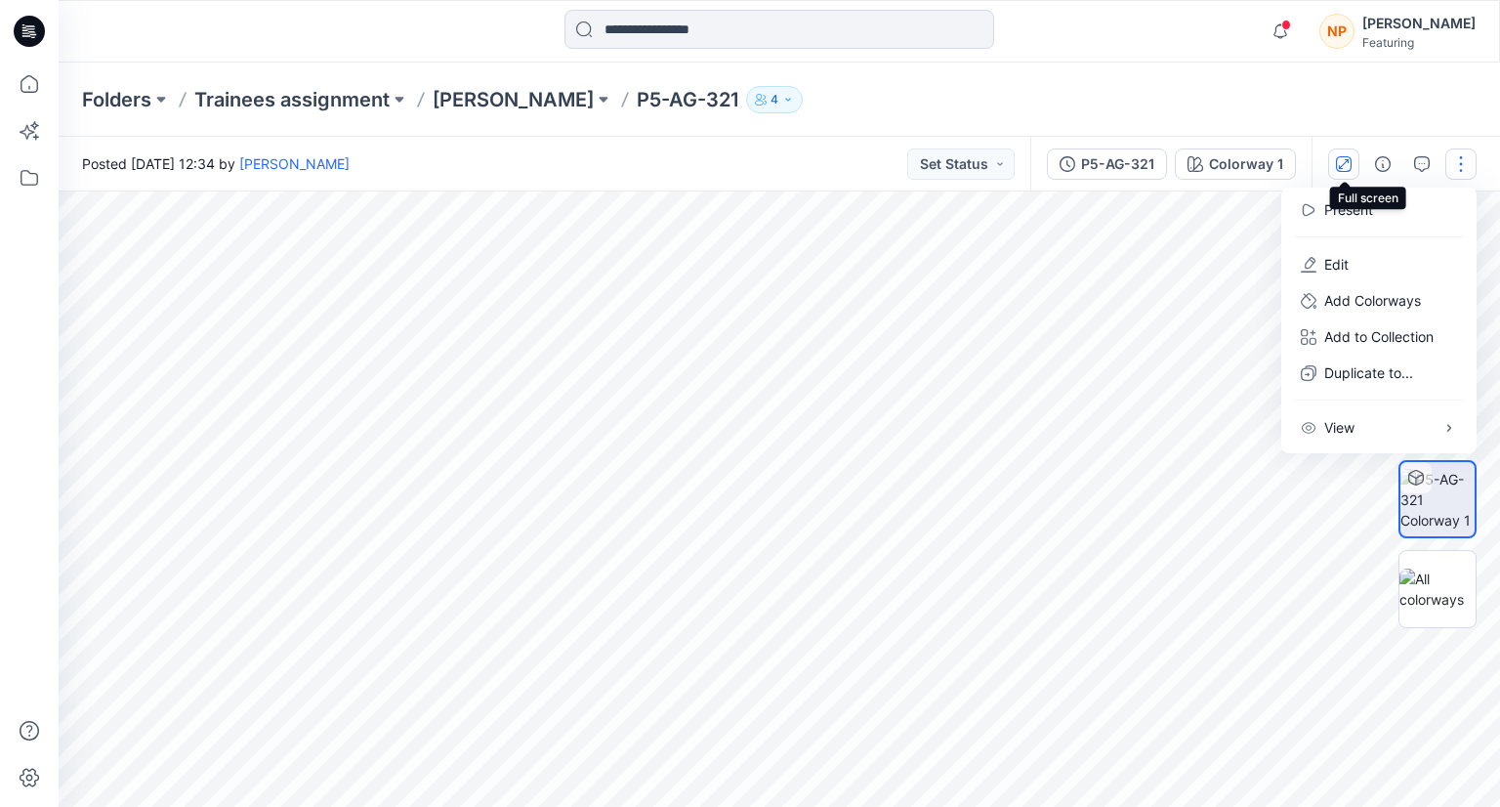
click at [1351, 170] on icon "button" at bounding box center [1344, 164] width 16 height 16
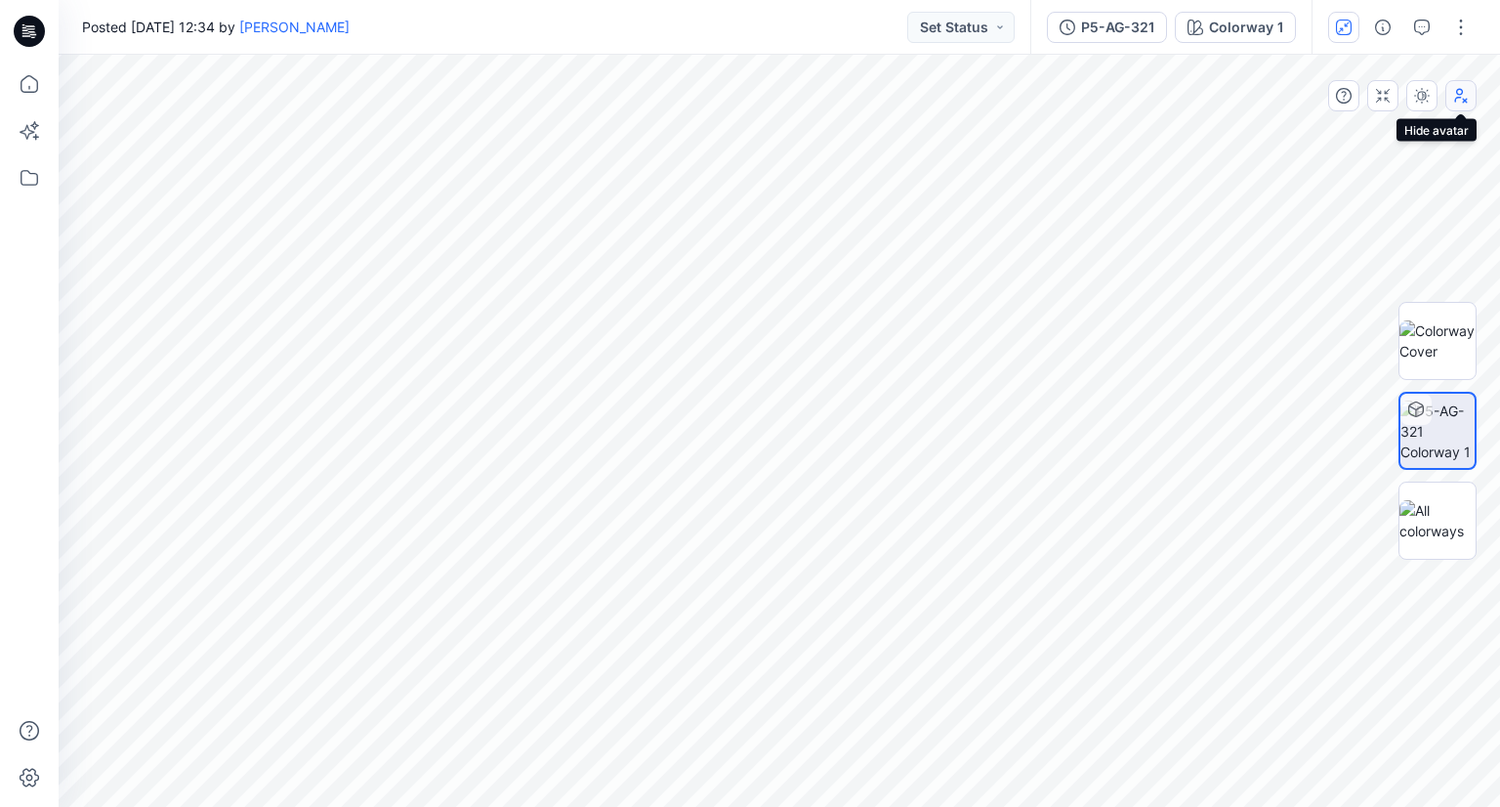
click at [1463, 102] on icon "button" at bounding box center [1464, 101] width 5 height 5
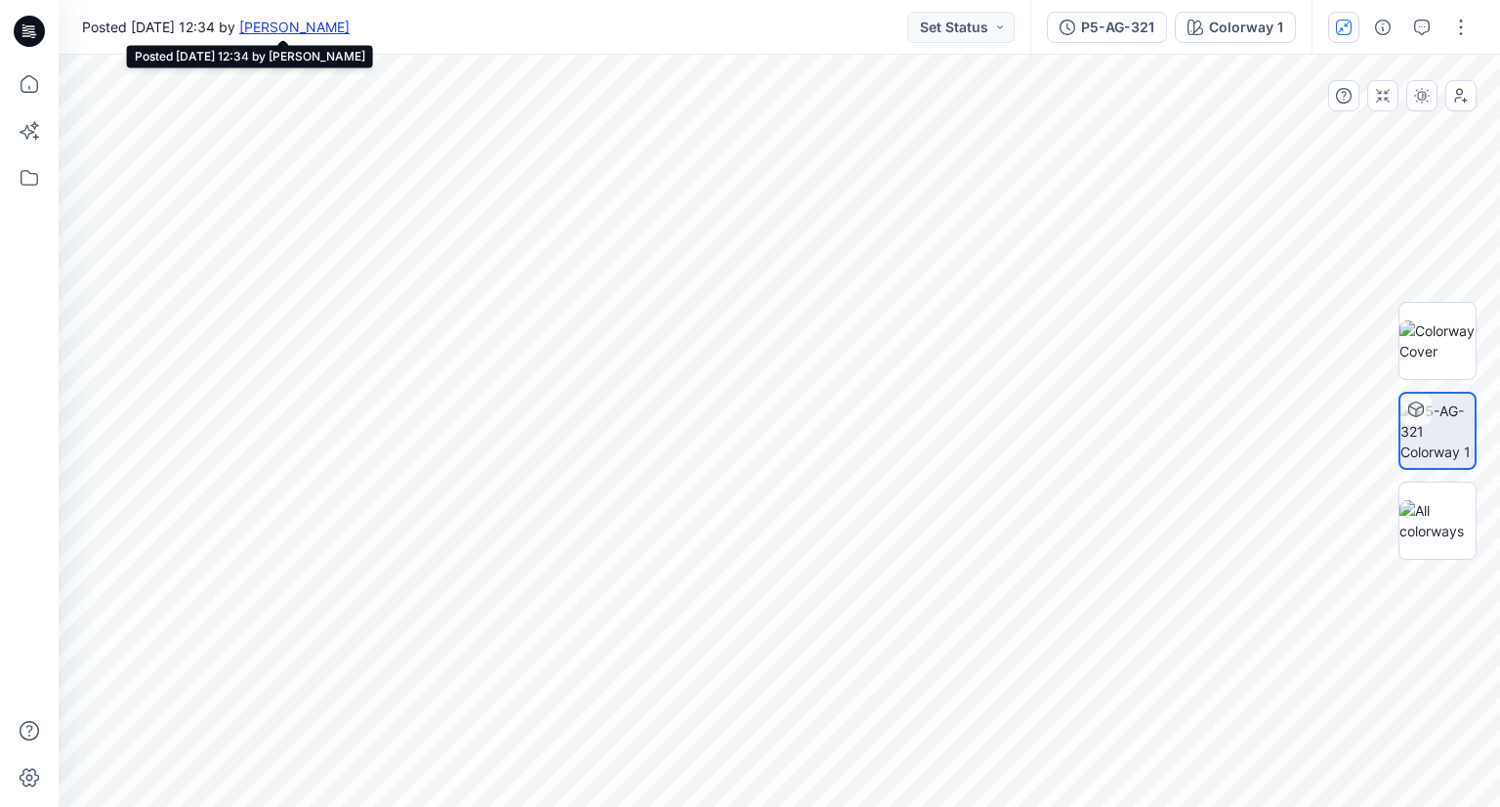
click at [350, 28] on link "[PERSON_NAME]" at bounding box center [294, 27] width 110 height 17
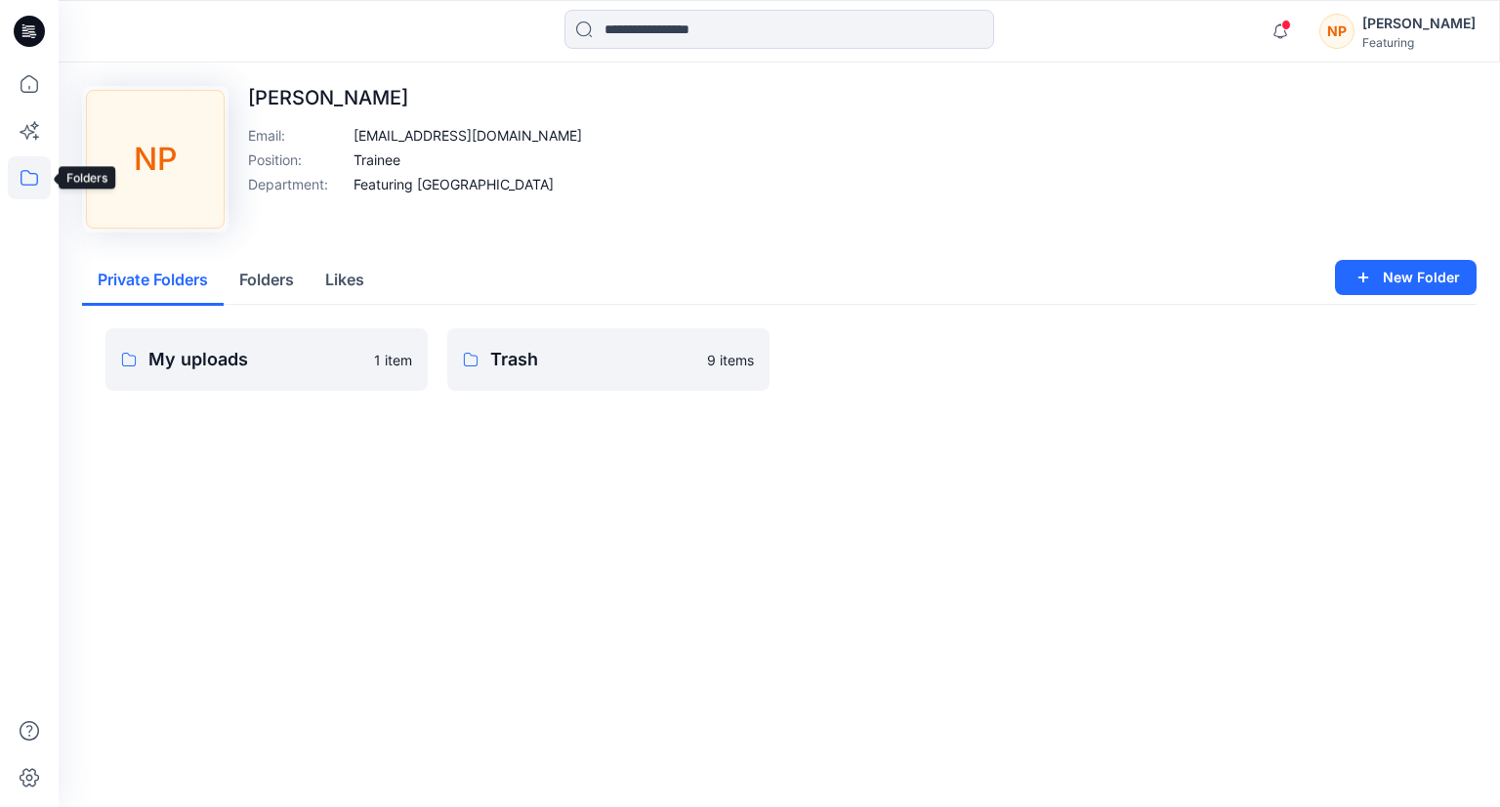
click at [23, 179] on icon at bounding box center [29, 177] width 43 height 43
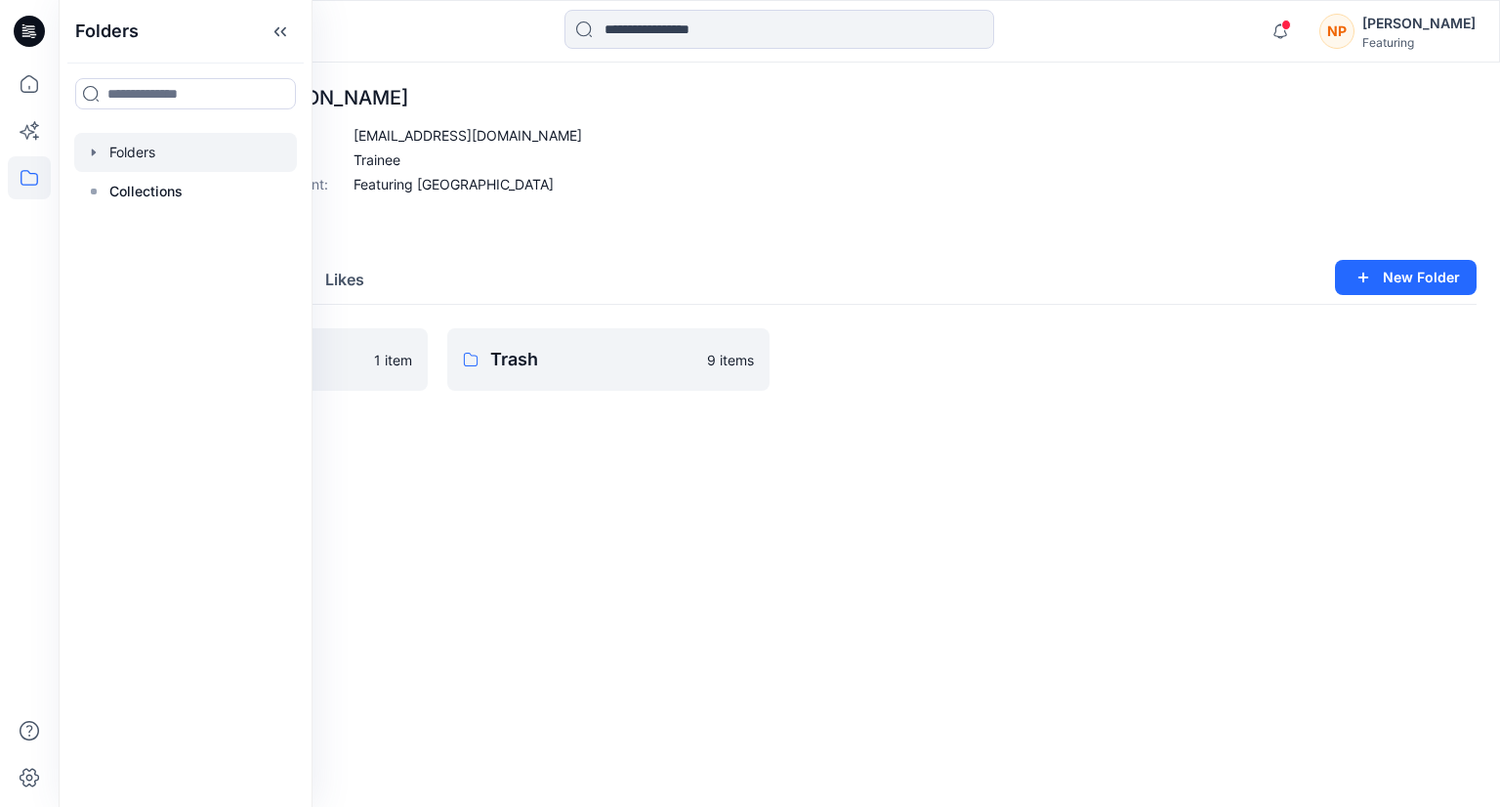
click at [119, 153] on div at bounding box center [185, 152] width 223 height 39
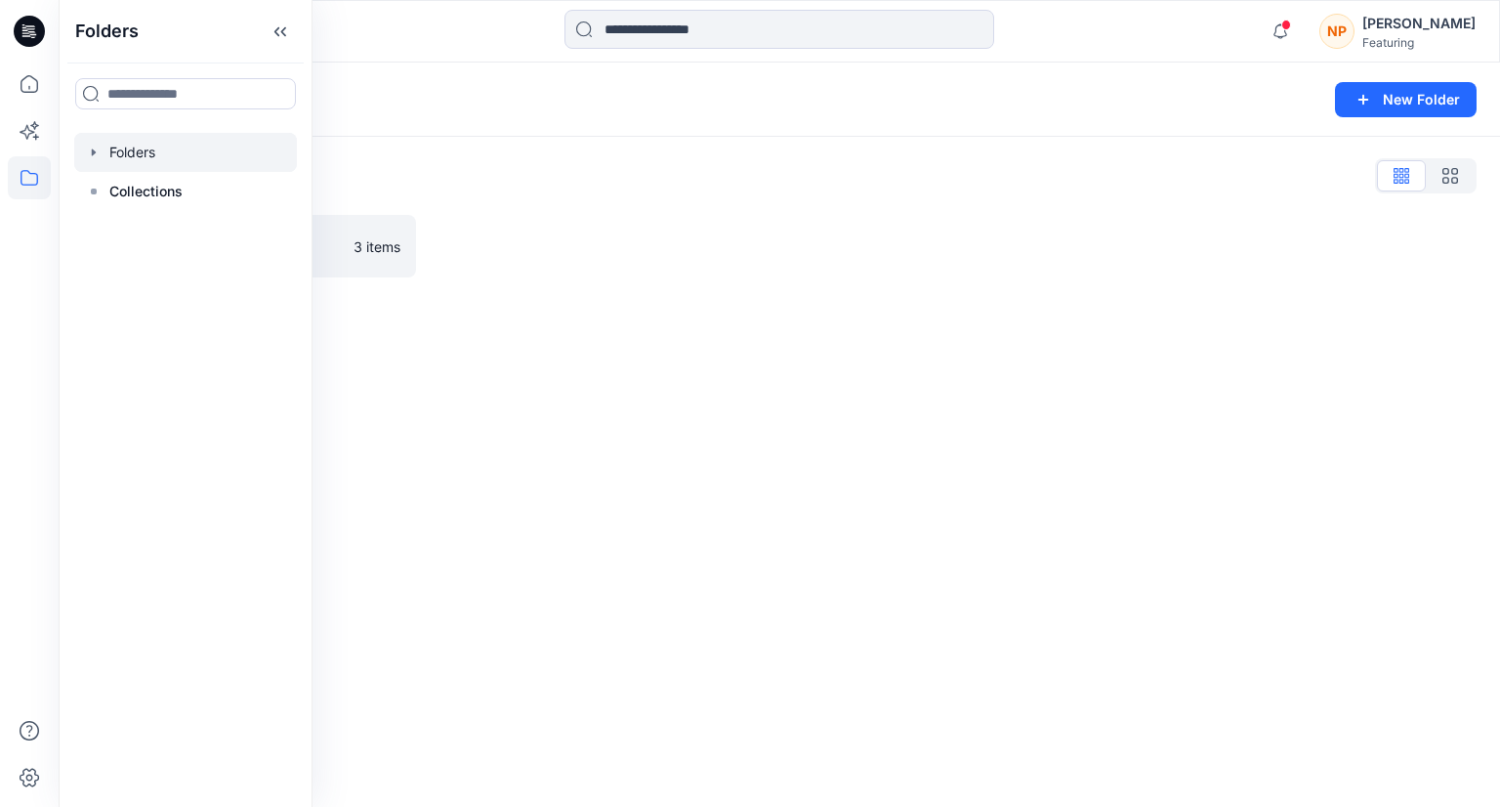
click at [94, 153] on icon "button" at bounding box center [94, 151] width 4 height 7
click at [180, 191] on div at bounding box center [185, 191] width 223 height 39
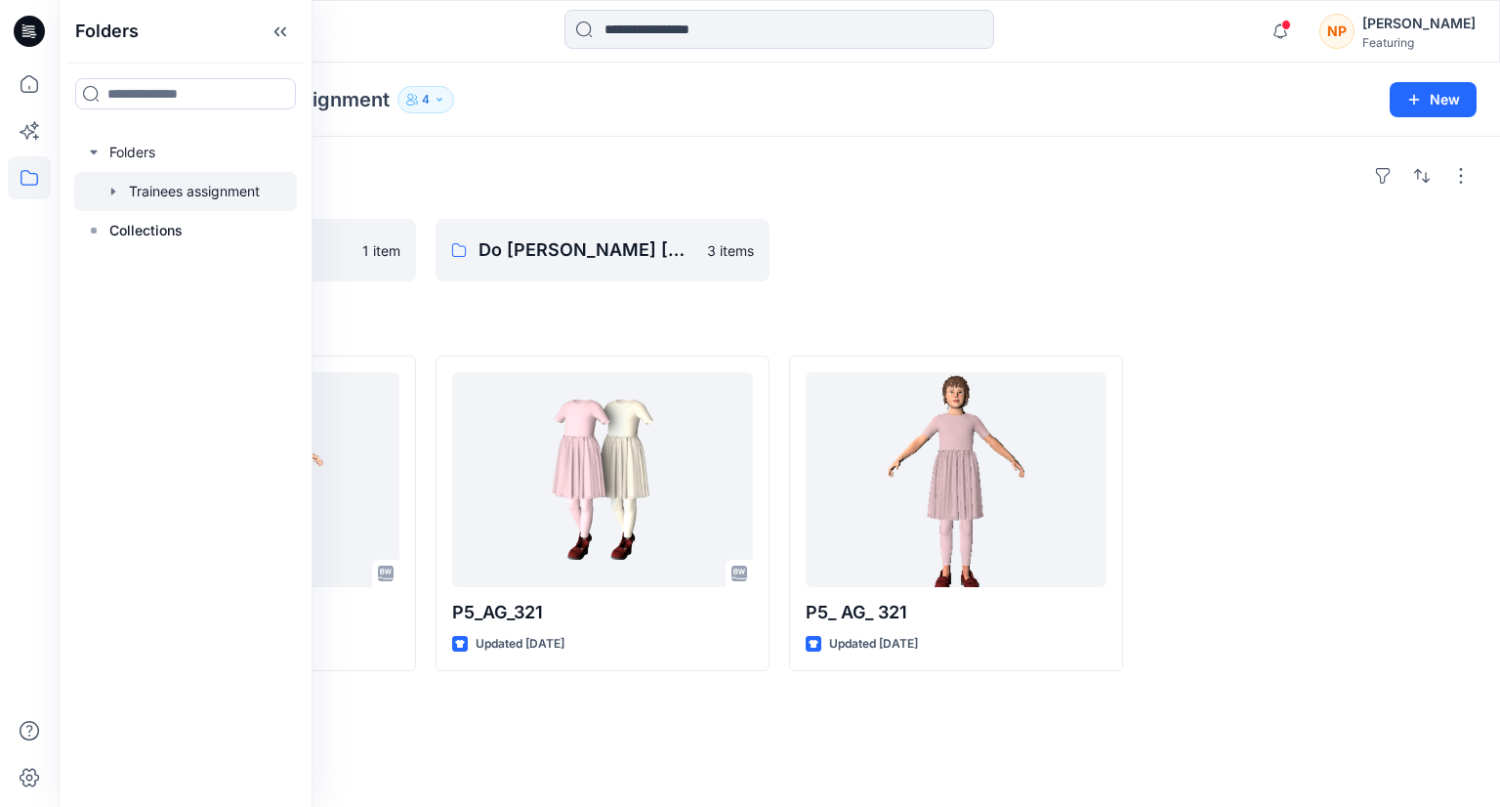
click at [499, 194] on div "[PERSON_NAME] 1 item Do [PERSON_NAME] [PERSON_NAME] 3 items Styles P5_AG_321 Up…" at bounding box center [780, 472] width 1442 height 670
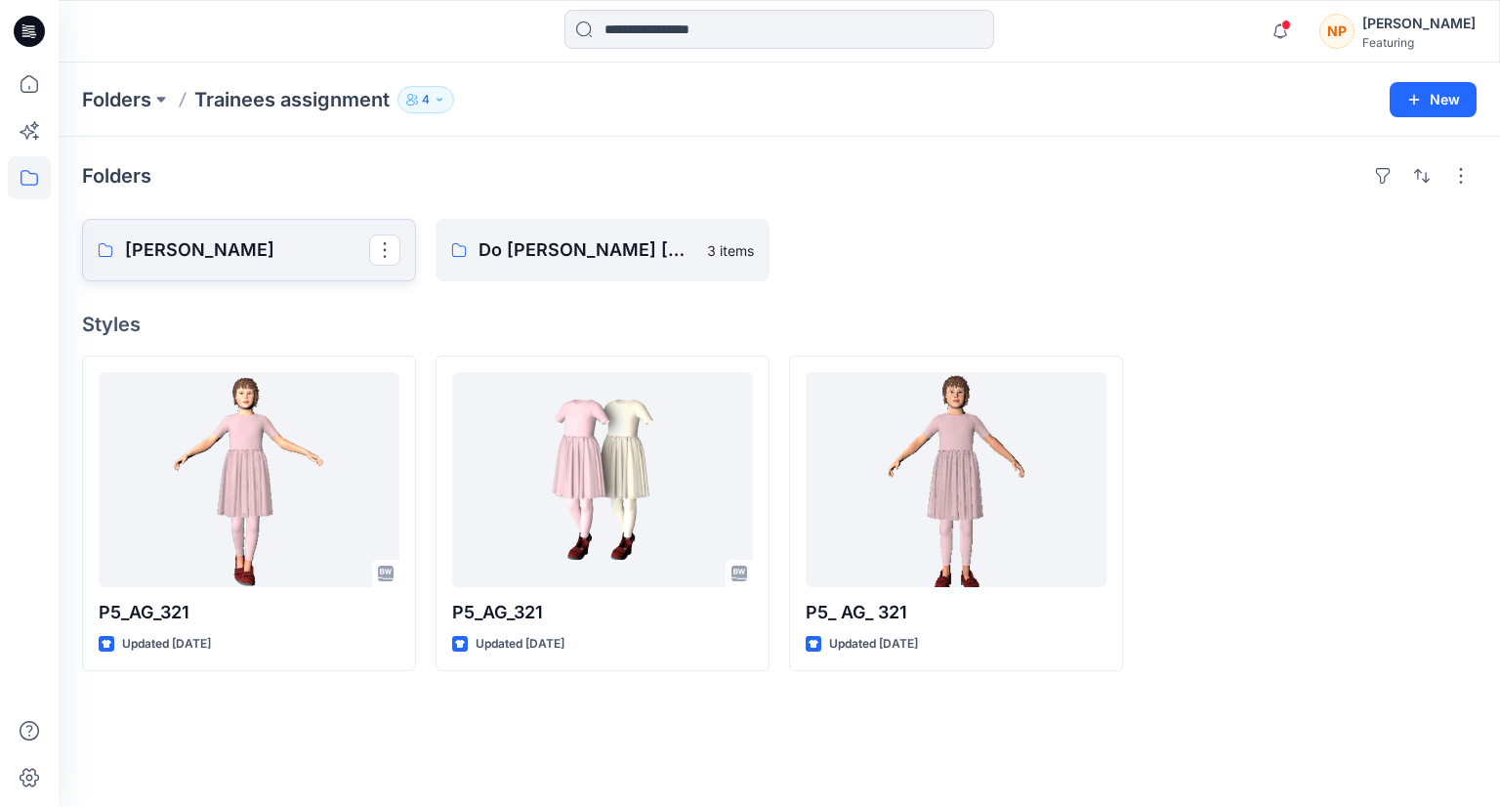
click at [289, 252] on p "[PERSON_NAME]" at bounding box center [247, 249] width 244 height 27
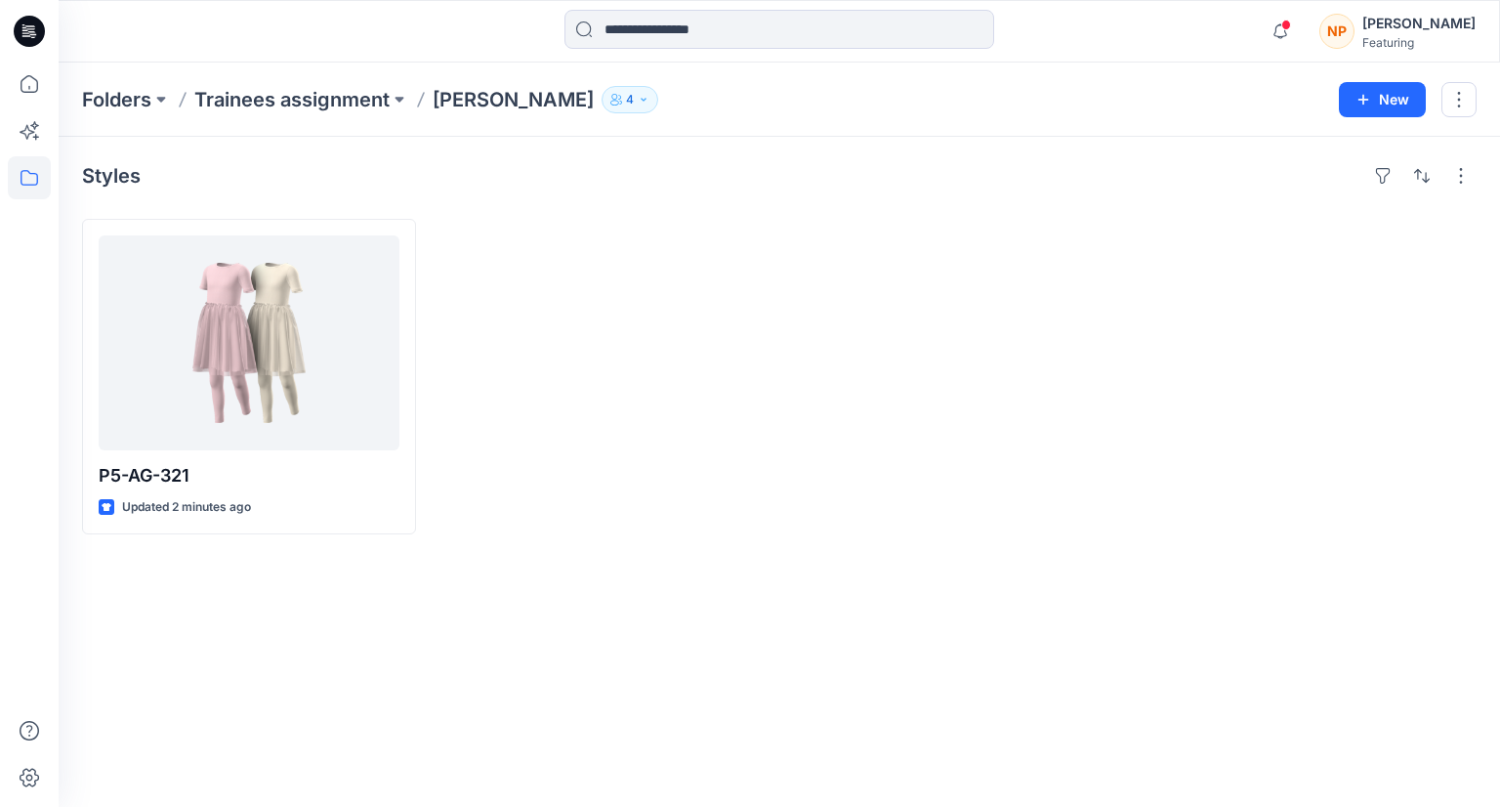
click at [509, 436] on div at bounding box center [603, 376] width 334 height 315
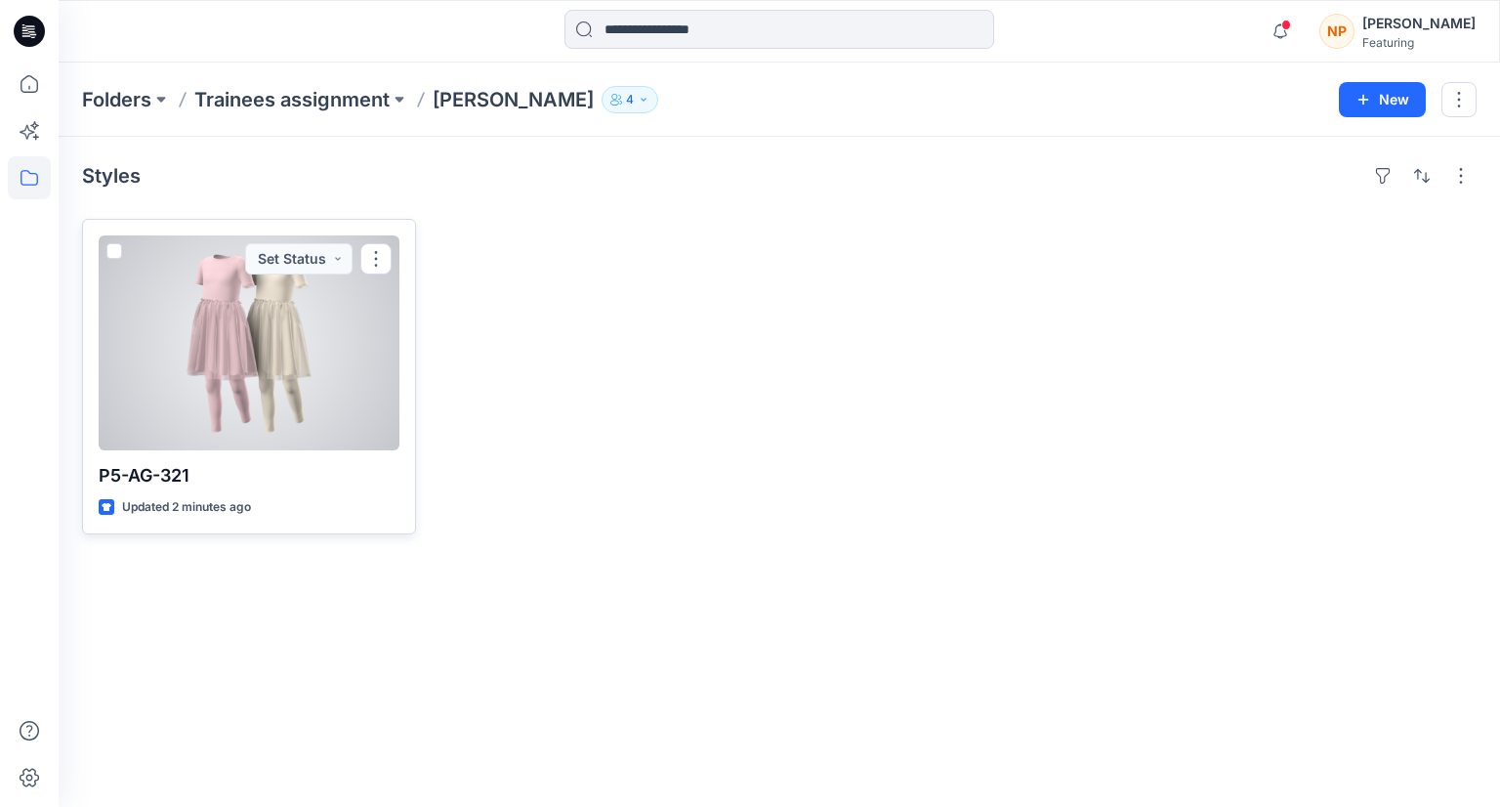
click at [319, 369] on div at bounding box center [249, 342] width 301 height 215
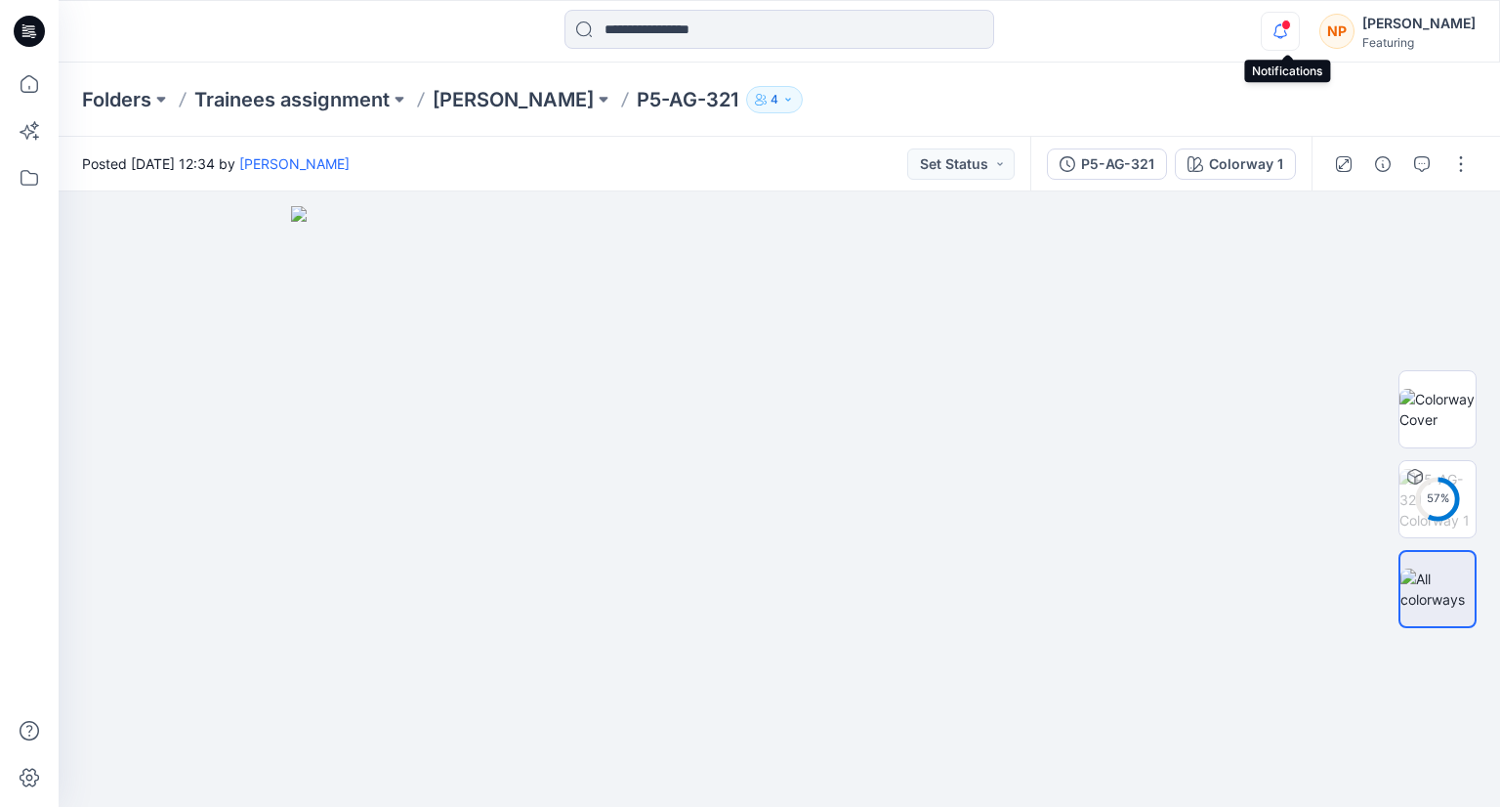
click at [1285, 26] on icon "button" at bounding box center [1280, 31] width 37 height 39
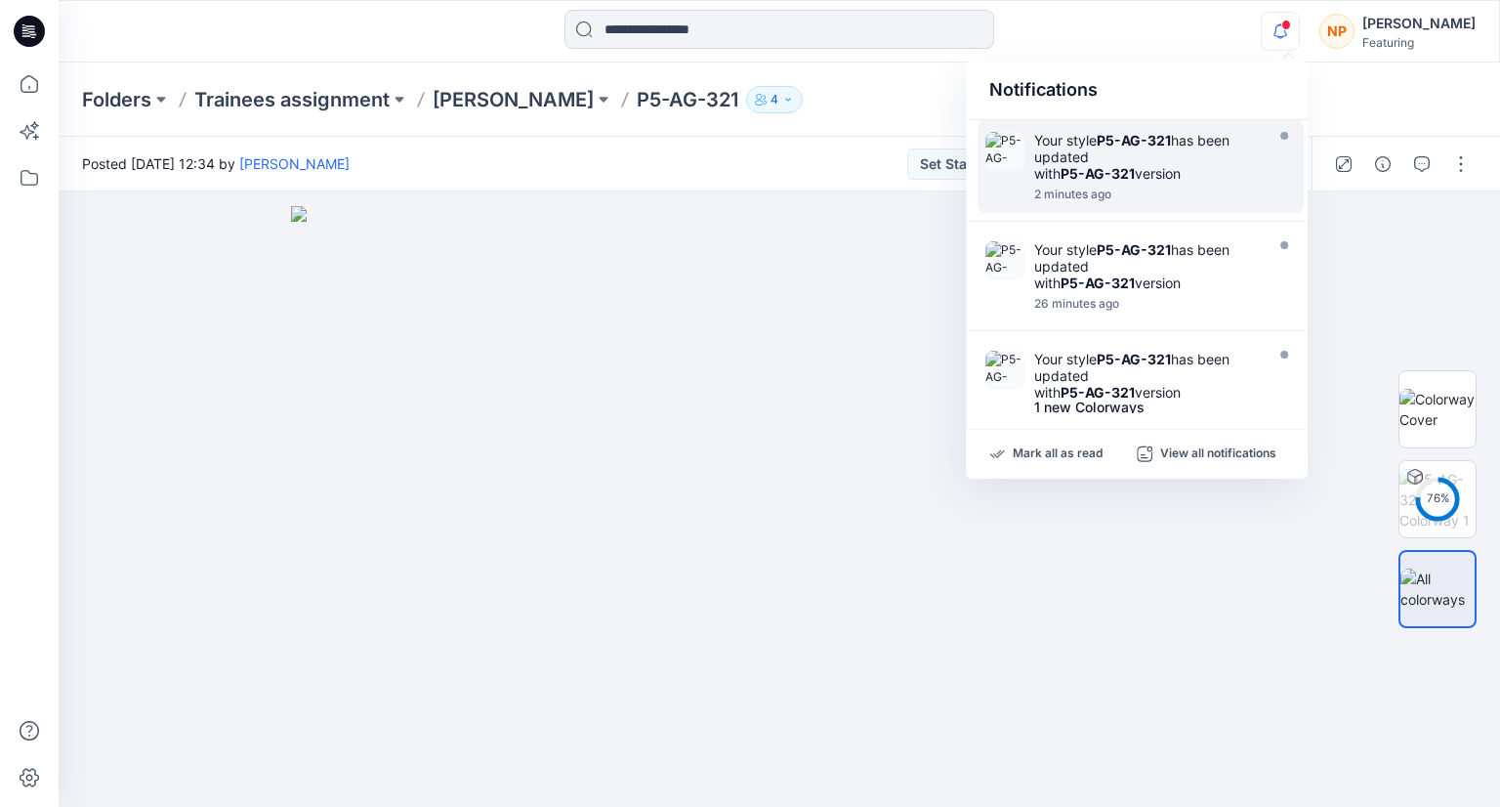
click at [1156, 149] on div "Your style P5-AG-321 has been updated with P5-AG-321 version" at bounding box center [1146, 157] width 225 height 50
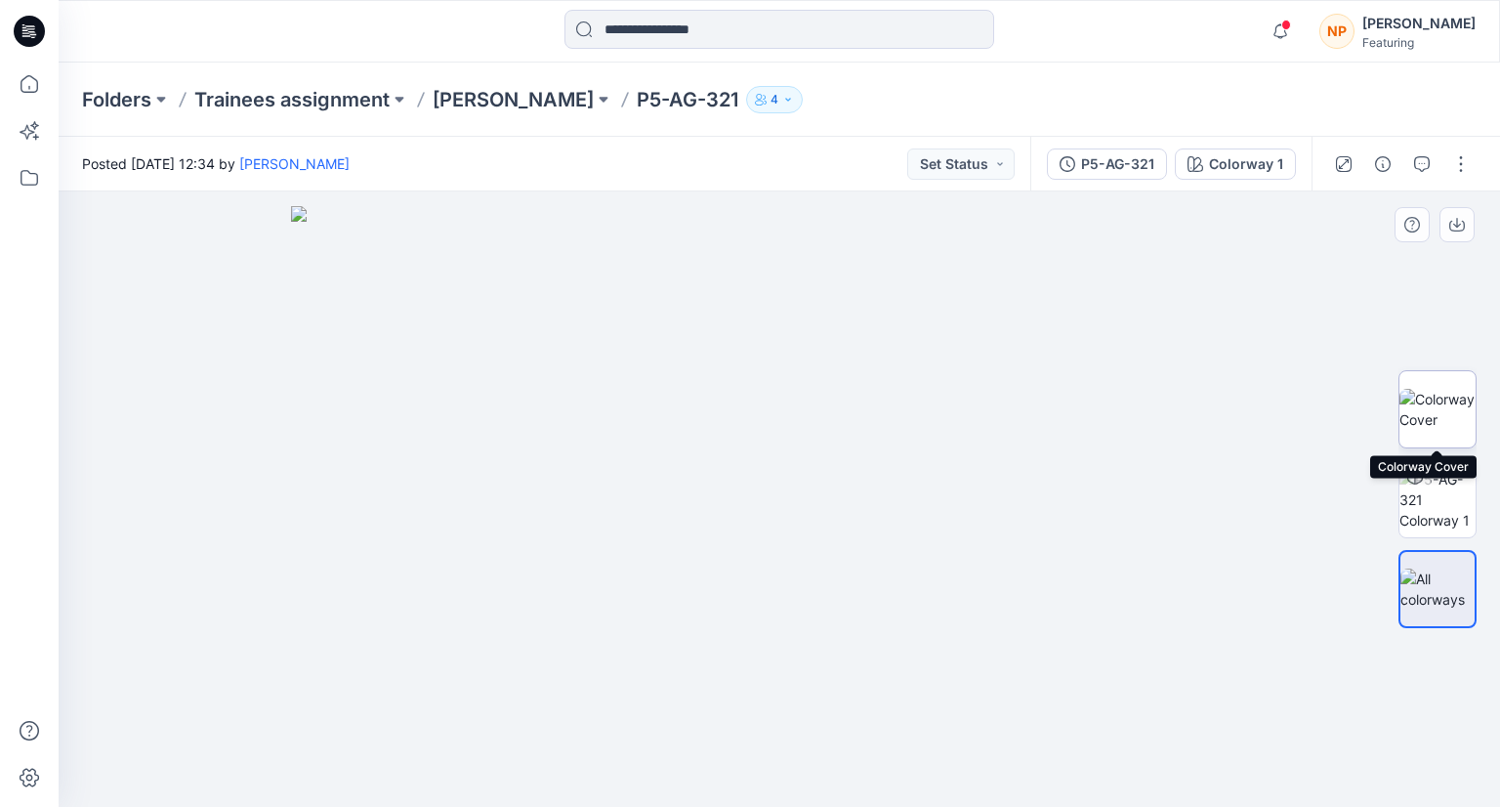
click at [1439, 394] on img at bounding box center [1438, 409] width 76 height 41
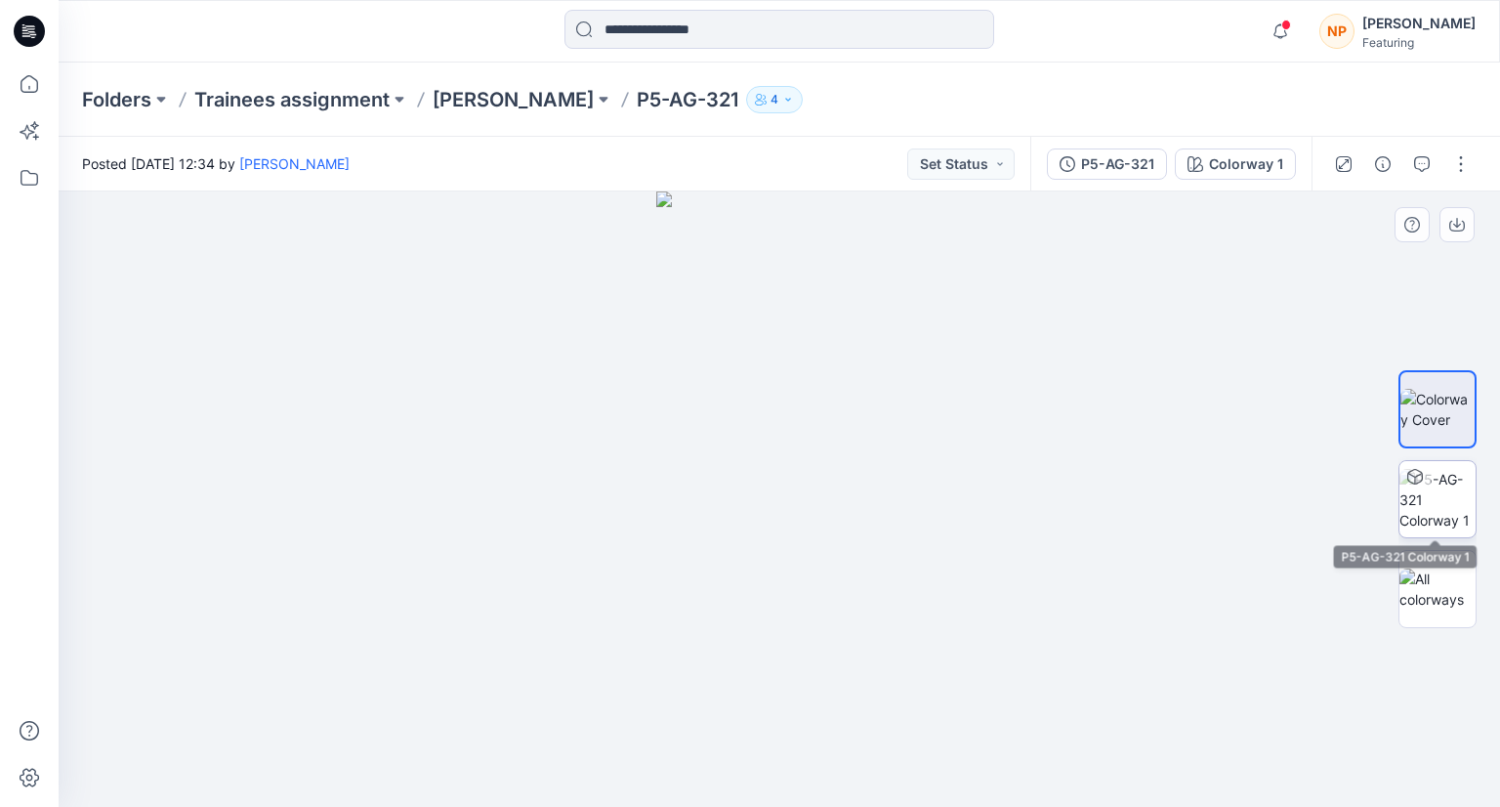
click at [1445, 485] on img at bounding box center [1438, 500] width 76 height 62
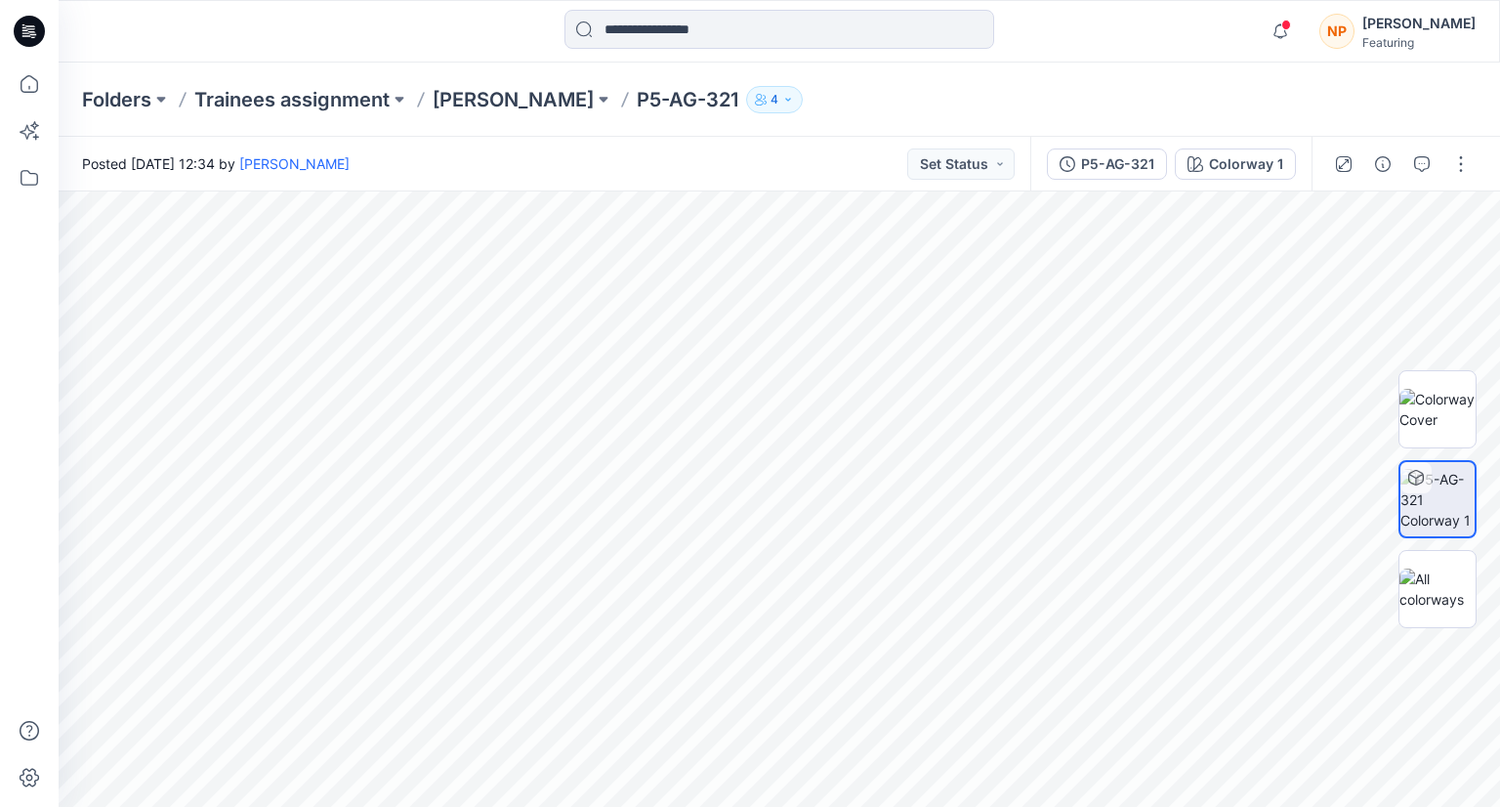
click at [1422, 29] on div "[PERSON_NAME]" at bounding box center [1418, 23] width 113 height 23
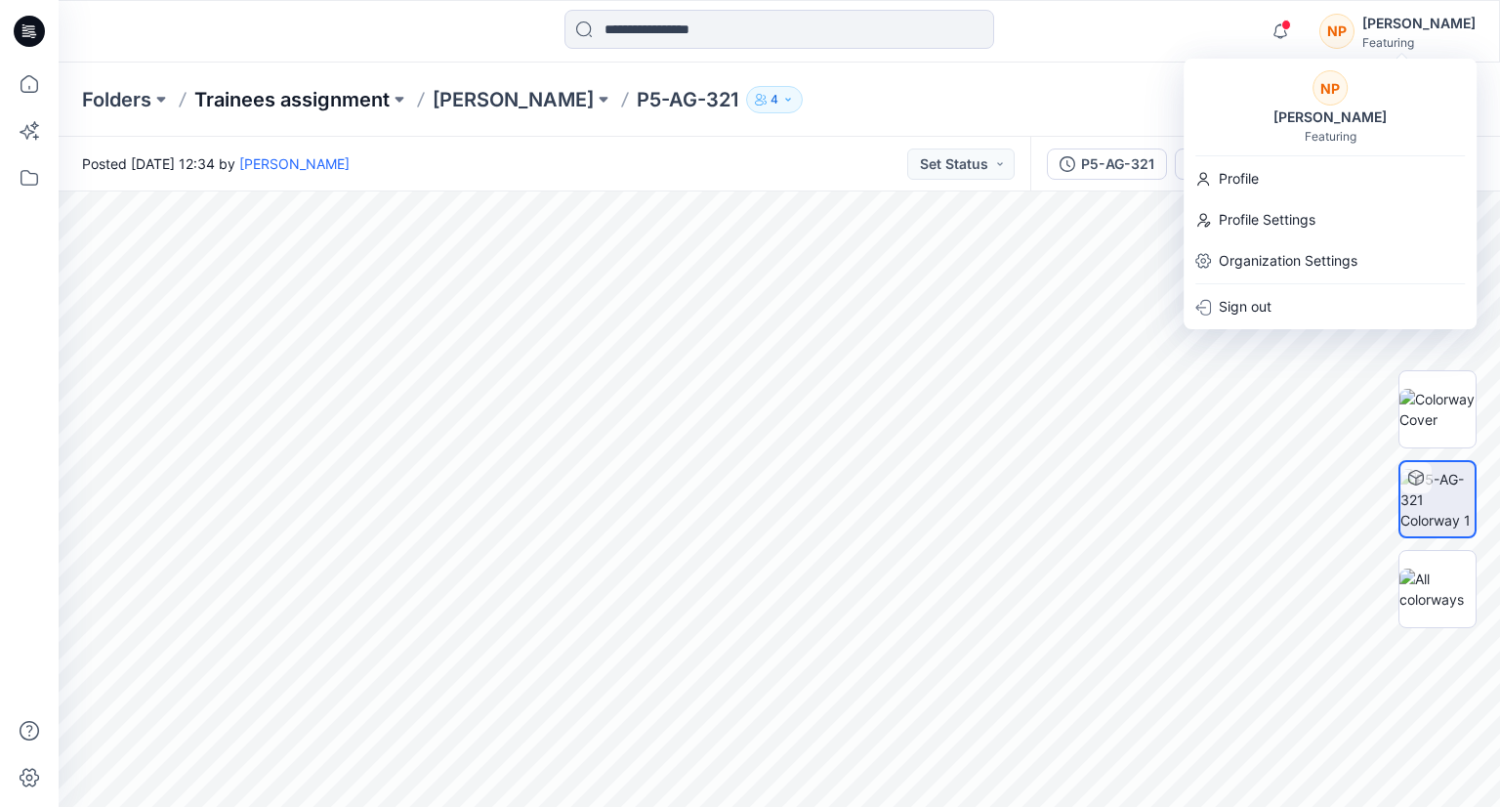
click at [253, 101] on p "Trainees assignment" at bounding box center [291, 99] width 195 height 27
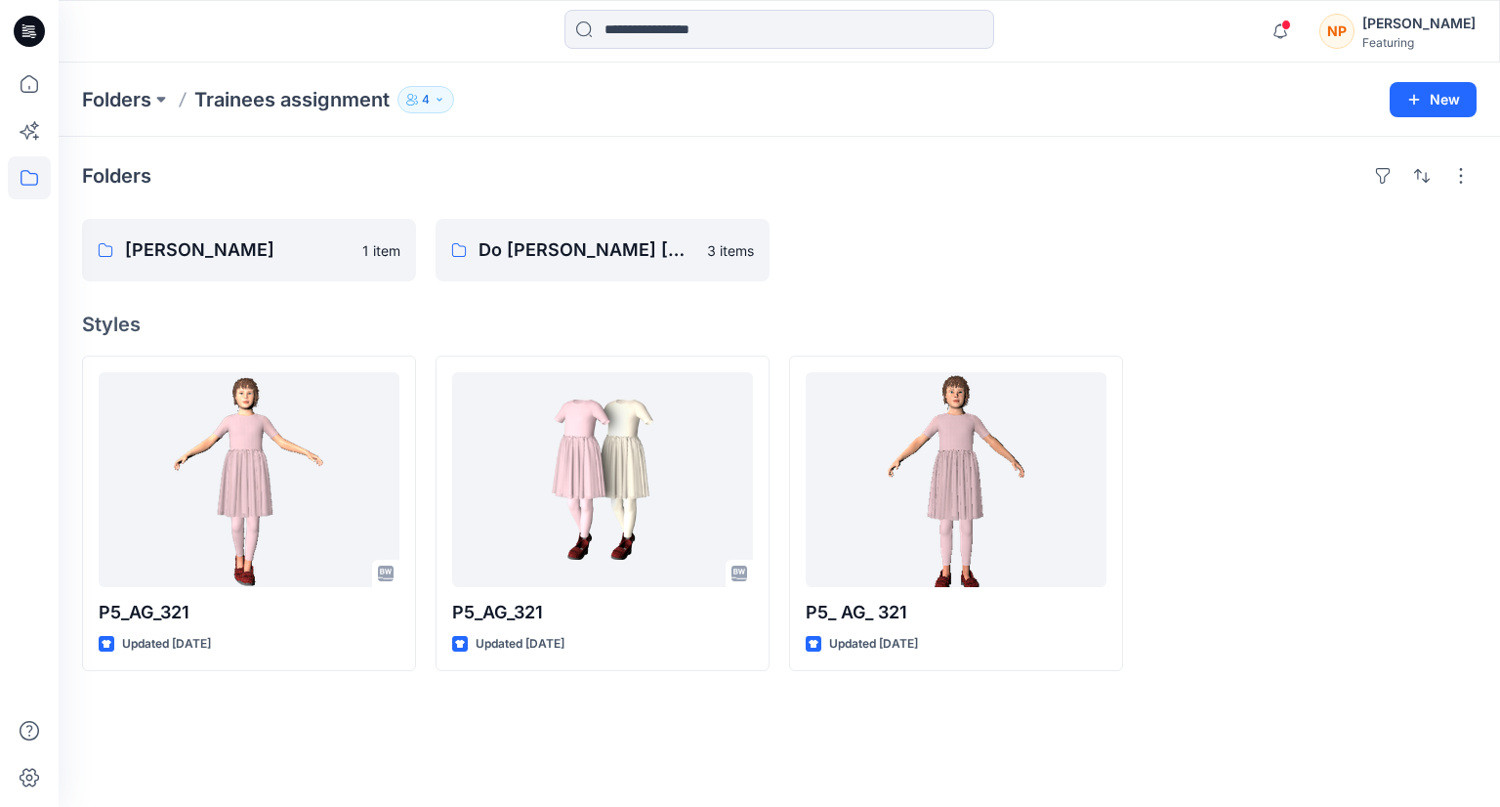
click at [454, 325] on h4 "Styles" at bounding box center [779, 324] width 1395 height 23
click at [335, 271] on link "[PERSON_NAME]" at bounding box center [249, 250] width 334 height 63
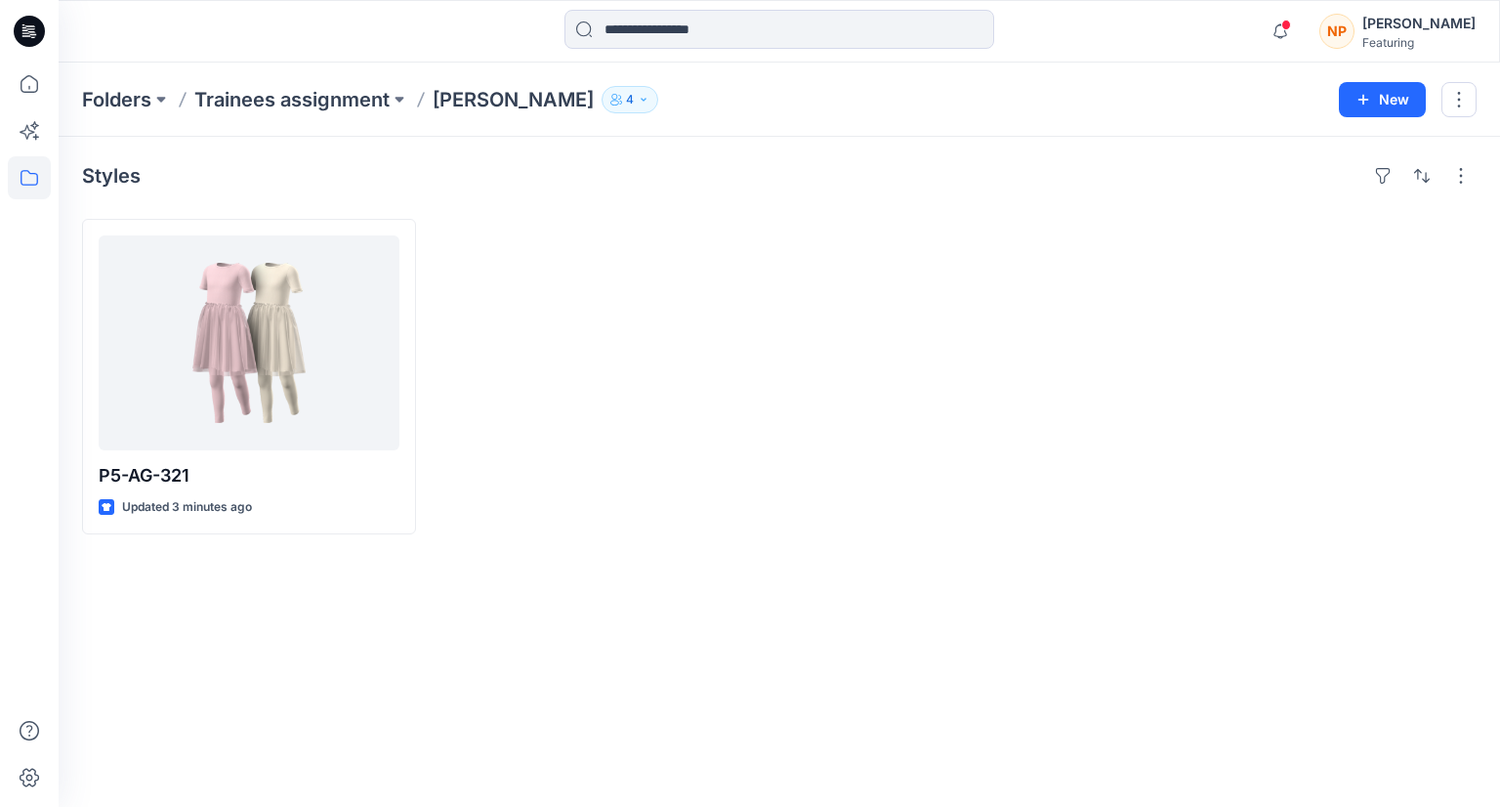
click at [535, 433] on div at bounding box center [603, 376] width 334 height 315
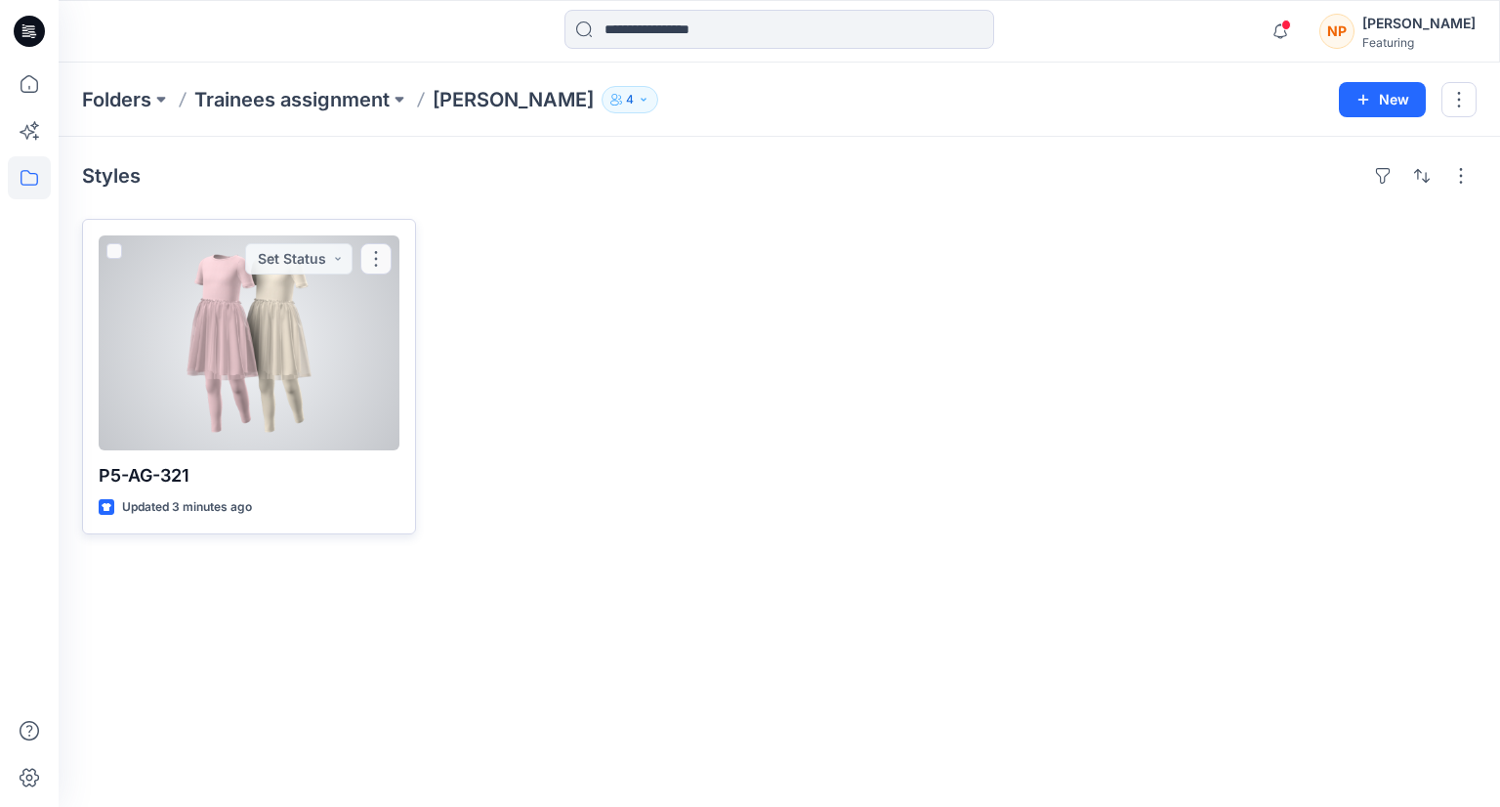
click at [252, 403] on div at bounding box center [249, 342] width 301 height 215
